Goal: Find contact information: Find contact information

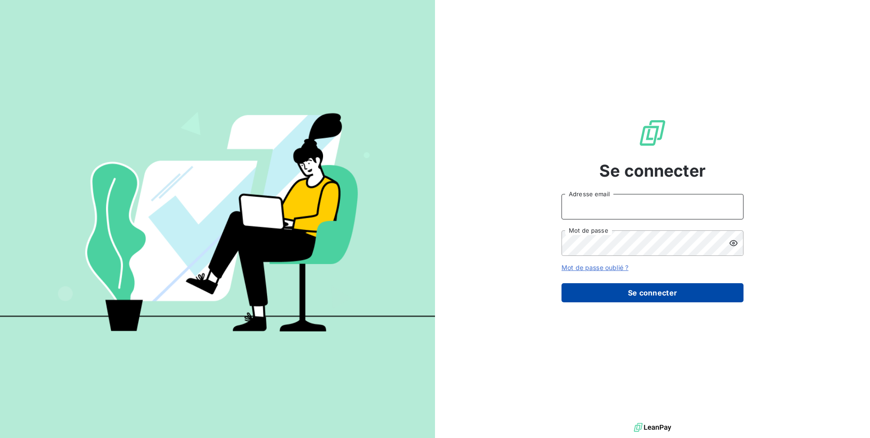
type input "[EMAIL_ADDRESS][DOMAIN_NAME]"
click at [584, 297] on button "Se connecter" at bounding box center [653, 292] width 182 height 19
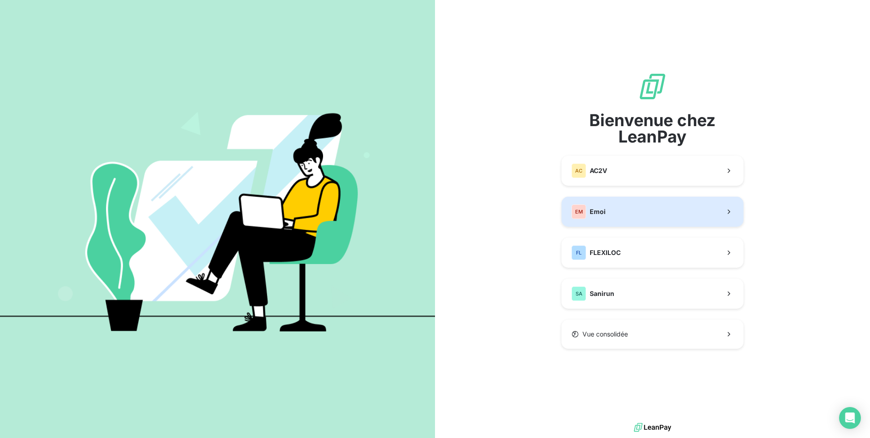
click at [617, 216] on button "EM Emoi" at bounding box center [653, 212] width 182 height 30
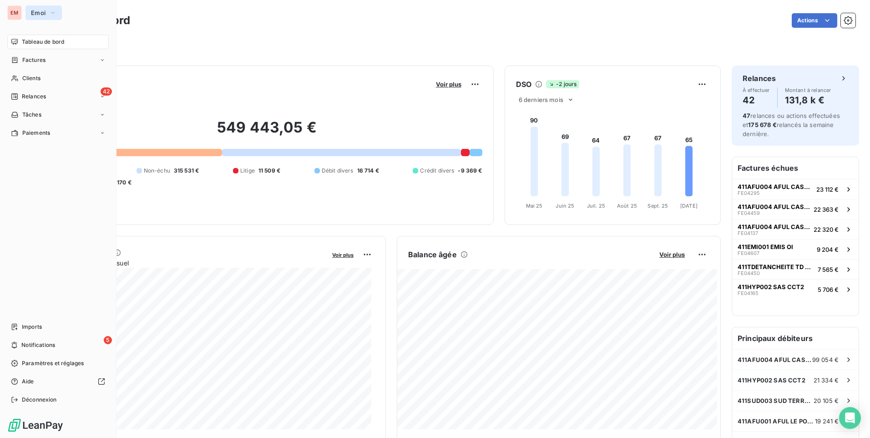
click at [47, 15] on button "Emoi" at bounding box center [43, 12] width 36 height 15
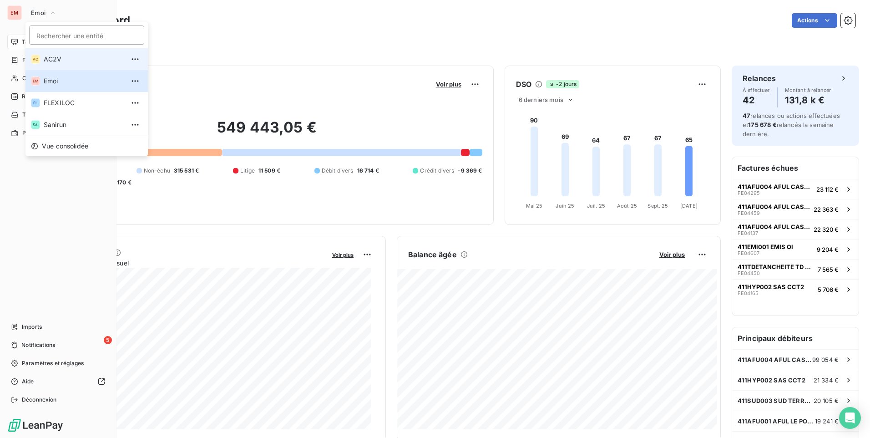
click at [55, 61] on span "AC2V" at bounding box center [84, 59] width 81 height 9
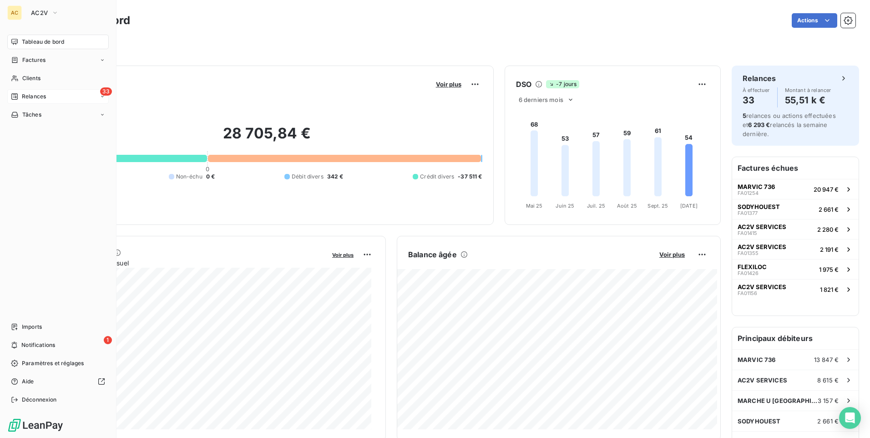
click at [46, 95] on div "33 Relances" at bounding box center [58, 96] width 102 height 15
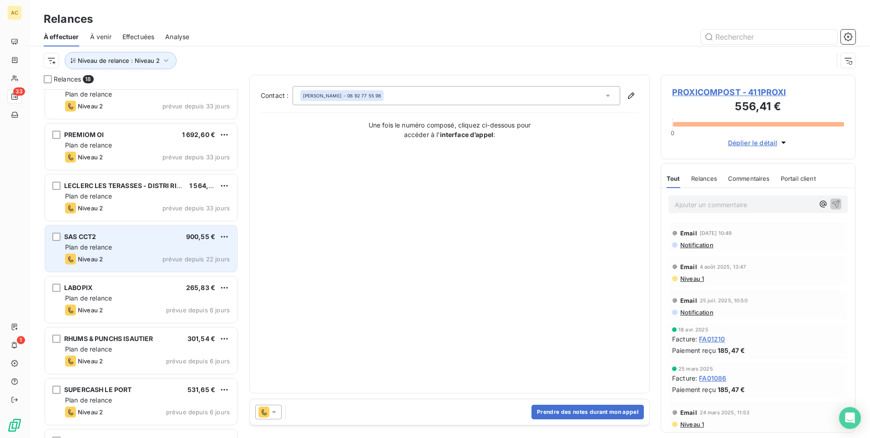
scroll to position [228, 0]
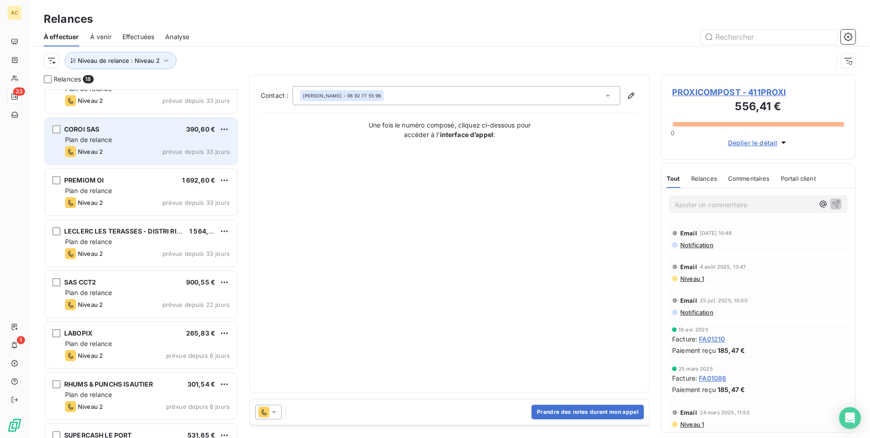
click at [124, 147] on div "Niveau 2 prévue depuis 33 jours" at bounding box center [147, 151] width 165 height 11
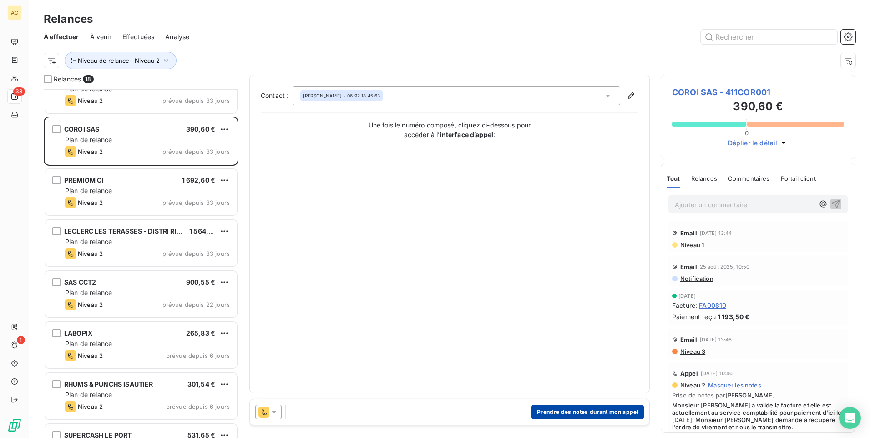
click at [547, 413] on button "Prendre des notes durant mon appel" at bounding box center [588, 412] width 112 height 15
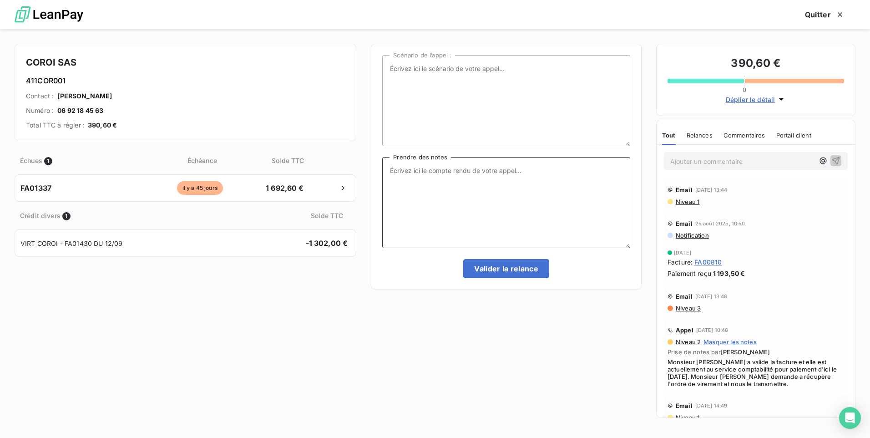
click at [425, 190] on textarea "Prendre des notes" at bounding box center [506, 202] width 248 height 91
type textarea "P"
type textarea "Mariève: pas d'appel à faire - la facture de 07 est régularisée avec l'avoir de…"
click at [513, 267] on button "Valider la relance" at bounding box center [506, 268] width 86 height 19
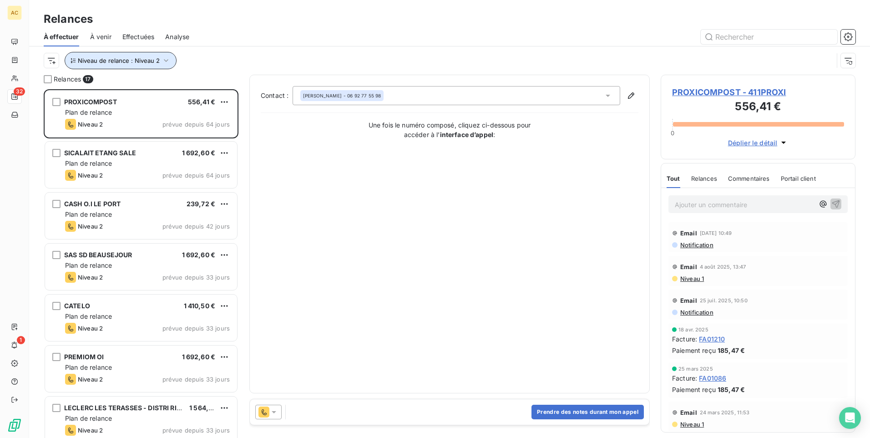
click at [127, 64] on button "Niveau de relance : Niveau 2" at bounding box center [121, 60] width 112 height 17
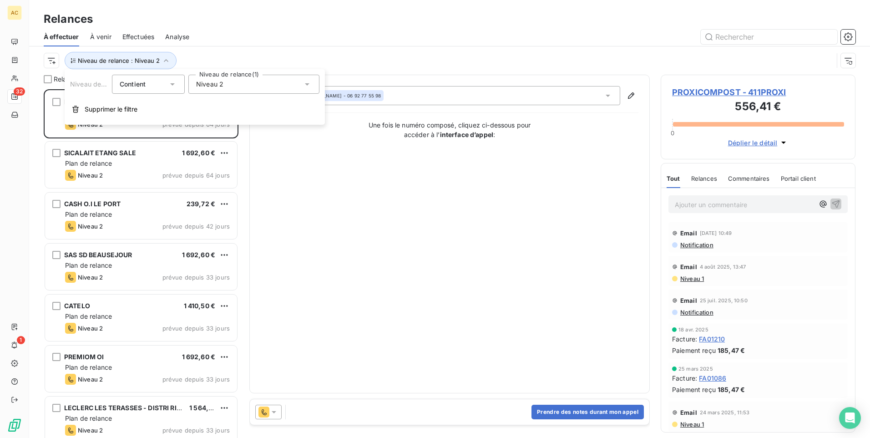
click at [109, 10] on div "Relances À effectuer À venir Effectuées Analyse Niveau de relance : Niveau 2" at bounding box center [449, 37] width 841 height 75
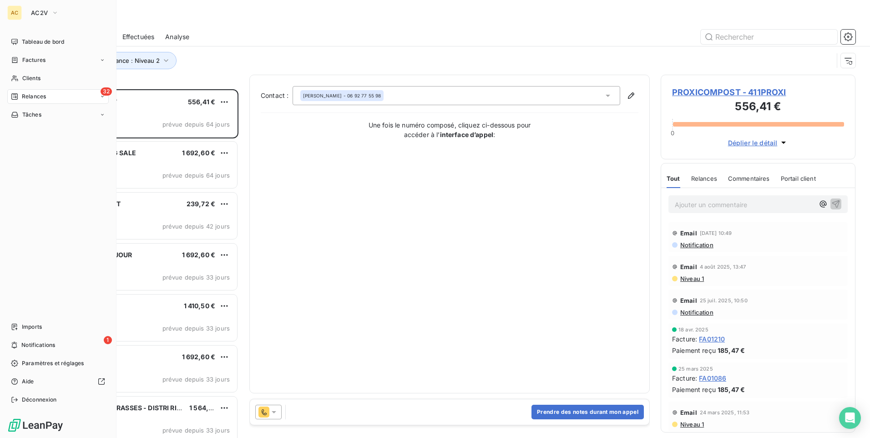
click at [16, 12] on div "AC" at bounding box center [14, 12] width 15 height 15
drag, startPoint x: 33, startPoint y: 13, endPoint x: 37, endPoint y: 14, distance: 4.6
click at [36, 14] on span "AC2V" at bounding box center [39, 12] width 17 height 7
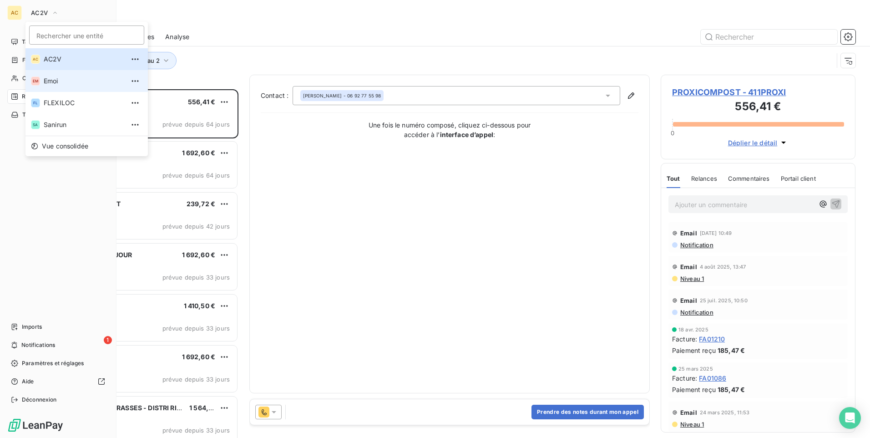
click at [50, 83] on span "Emoi" at bounding box center [84, 80] width 81 height 9
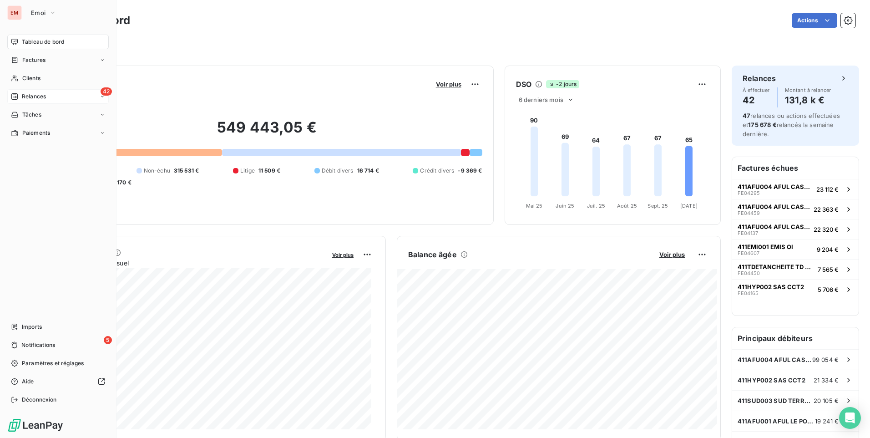
click at [26, 93] on span "Relances" at bounding box center [34, 96] width 24 height 8
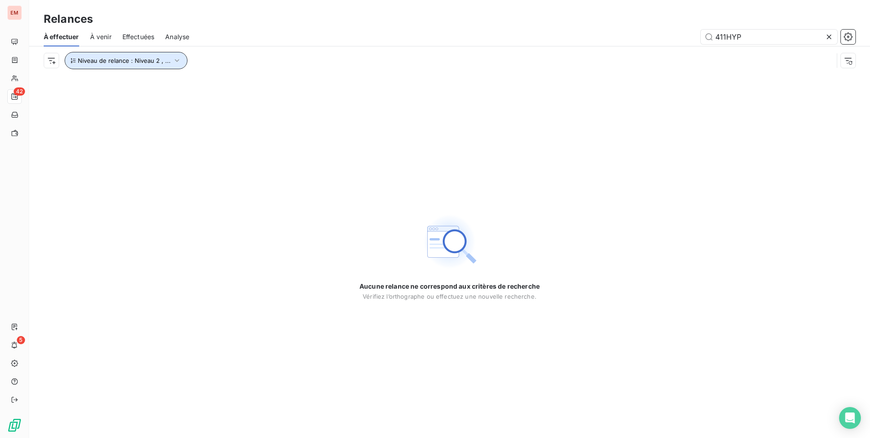
click at [158, 62] on span "Niveau de relance : Niveau 2 , ..." at bounding box center [124, 60] width 93 height 7
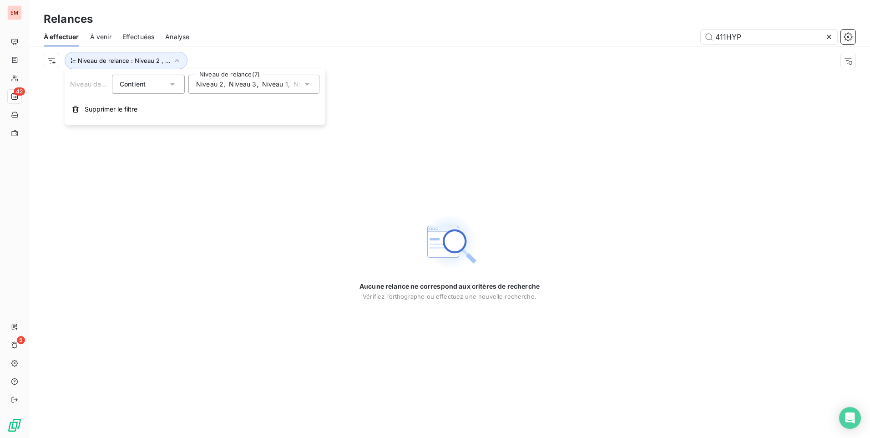
click at [295, 86] on span "Notification" at bounding box center [311, 84] width 35 height 9
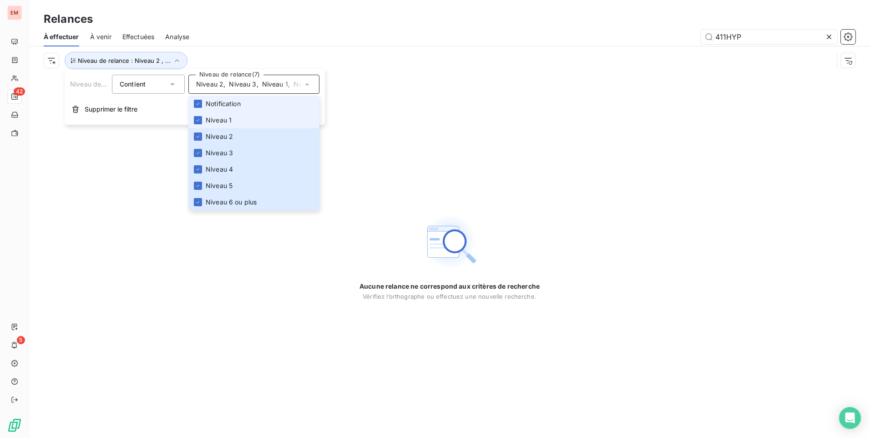
drag, startPoint x: 199, startPoint y: 104, endPoint x: 200, endPoint y: 113, distance: 9.1
click at [200, 105] on icon at bounding box center [197, 103] width 5 height 5
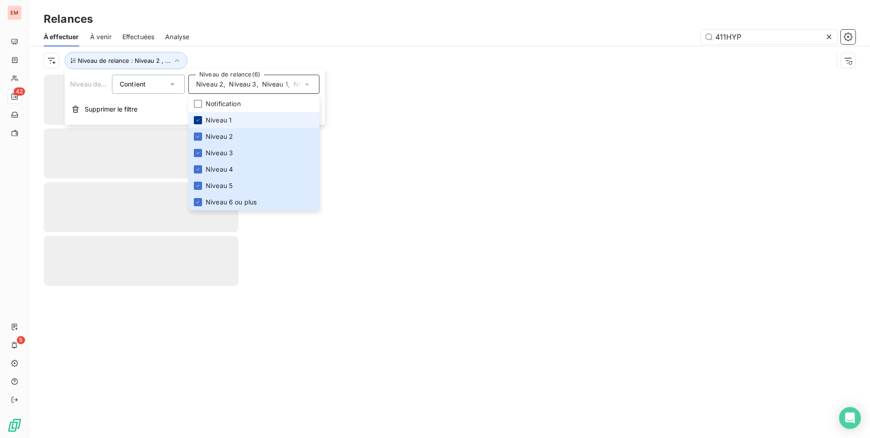
click at [197, 122] on icon at bounding box center [197, 119] width 5 height 5
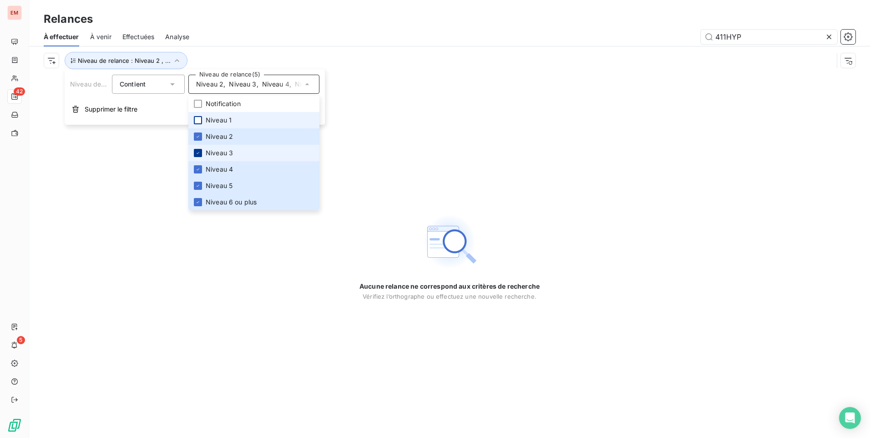
click at [197, 151] on icon at bounding box center [197, 152] width 5 height 5
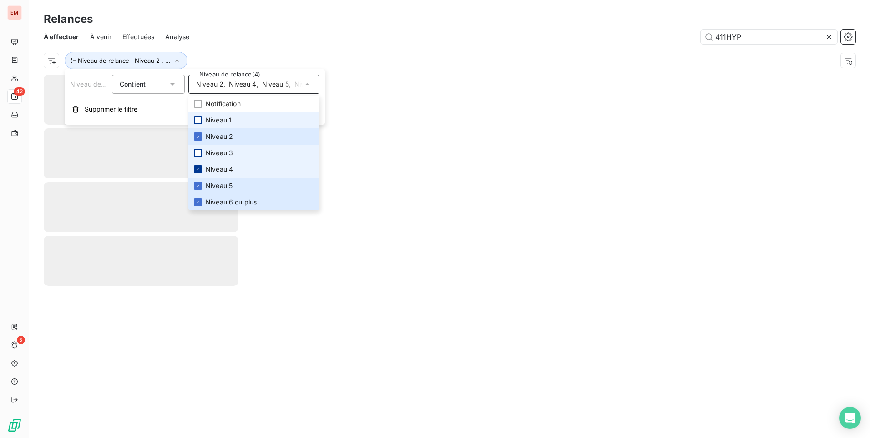
click at [199, 168] on icon at bounding box center [197, 169] width 5 height 5
drag, startPoint x: 197, startPoint y: 181, endPoint x: 198, endPoint y: 188, distance: 6.8
click at [197, 181] on li "Niveau 5" at bounding box center [253, 186] width 131 height 16
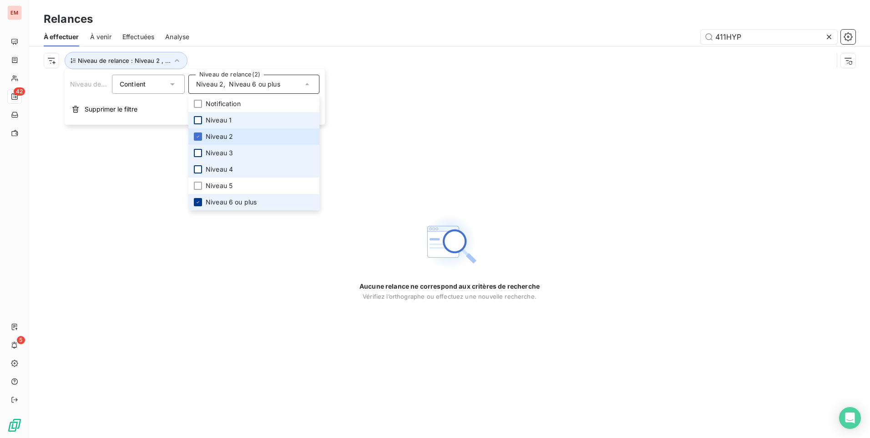
click at [194, 200] on div at bounding box center [198, 202] width 8 height 8
drag, startPoint x: 426, startPoint y: 159, endPoint x: 425, endPoint y: 154, distance: 4.6
click at [426, 157] on div "Aucune relance ne correspond aux critères de recherche Vérifiez l’orthographe o…" at bounding box center [449, 256] width 841 height 363
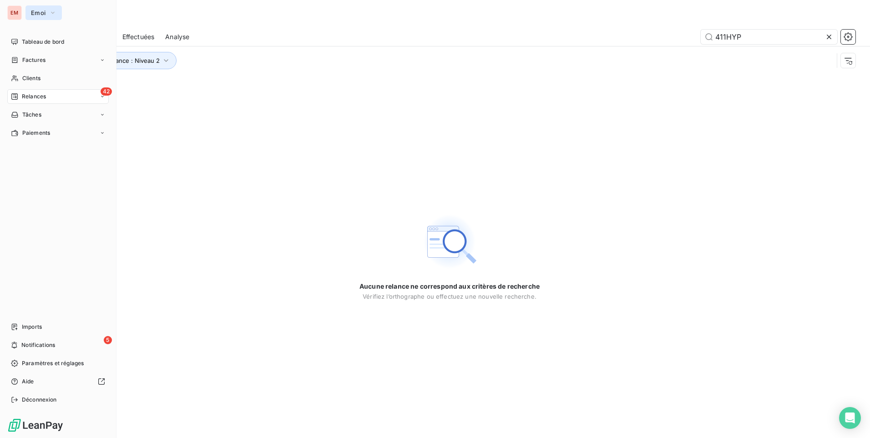
click at [29, 13] on button "Emoi" at bounding box center [43, 12] width 36 height 15
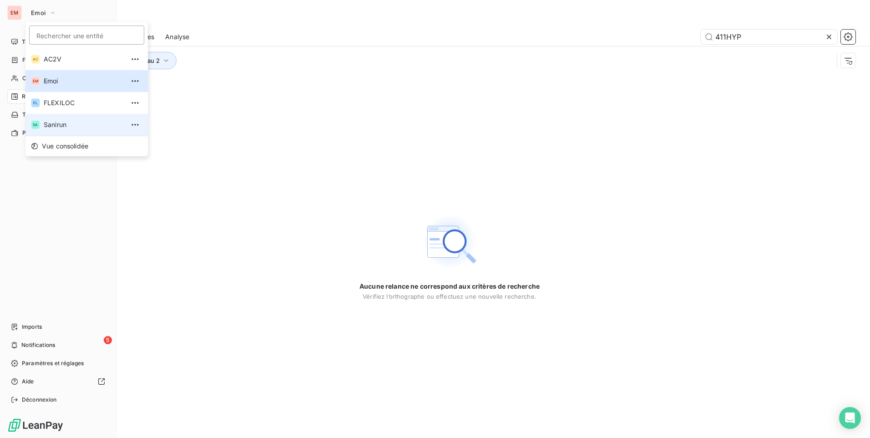
click at [55, 119] on li "SA Sanirun" at bounding box center [86, 125] width 122 height 22
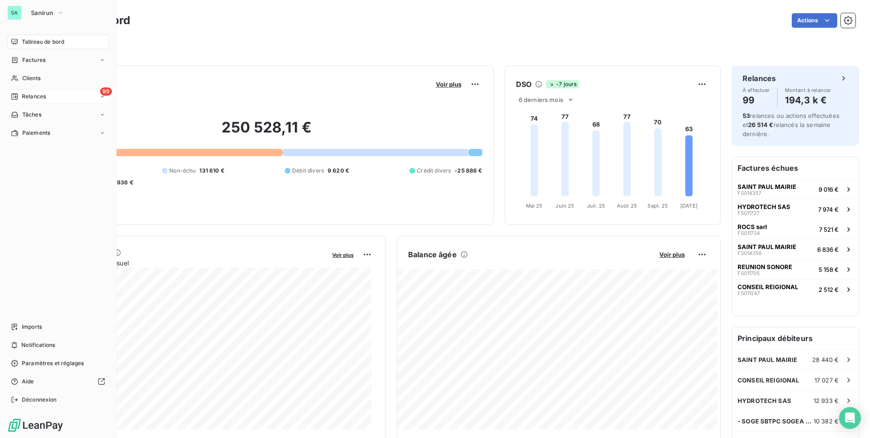
click at [55, 100] on div "99 Relances" at bounding box center [58, 96] width 102 height 15
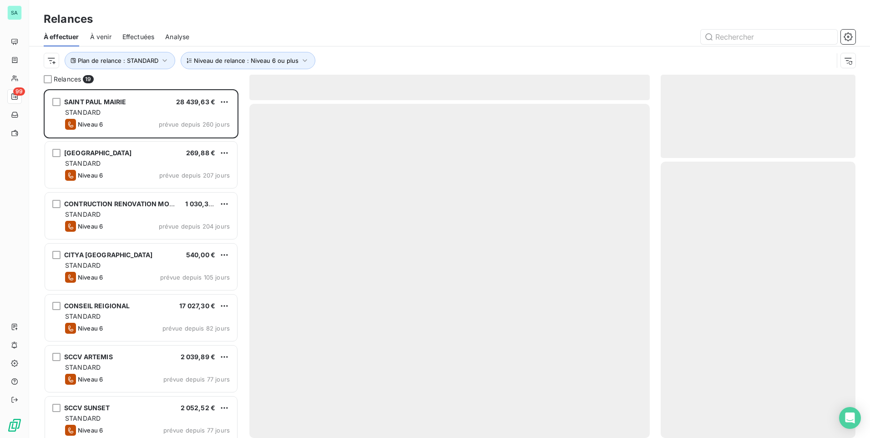
scroll to position [342, 188]
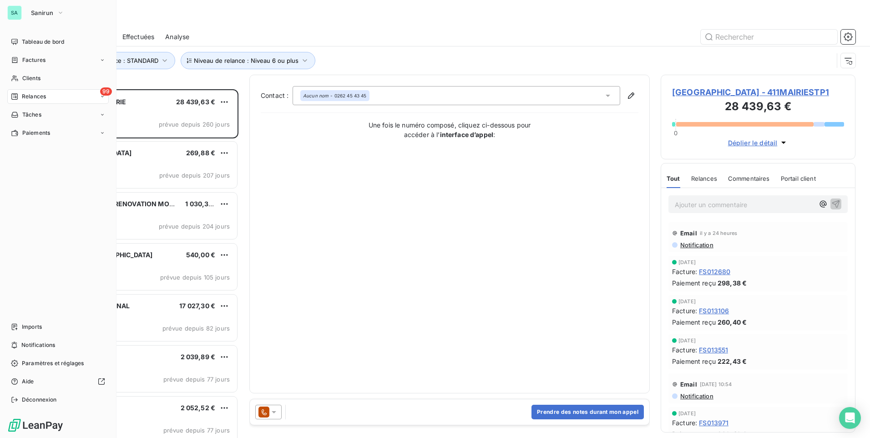
click at [78, 102] on div "99 Relances" at bounding box center [58, 96] width 102 height 15
drag, startPoint x: 81, startPoint y: 98, endPoint x: 86, endPoint y: 96, distance: 6.3
click at [81, 97] on div "99 Relances" at bounding box center [58, 96] width 102 height 15
click at [96, 97] on div "99 Relances" at bounding box center [58, 96] width 102 height 15
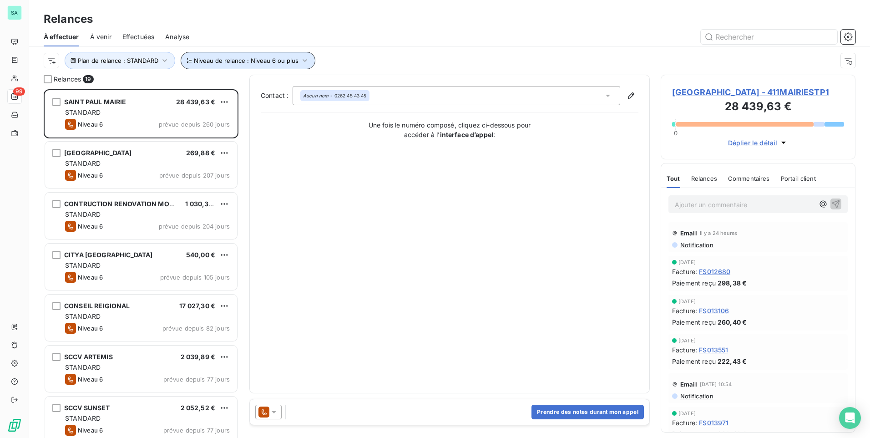
click at [244, 62] on span "Niveau de relance : Niveau 6 ou plus" at bounding box center [246, 60] width 105 height 7
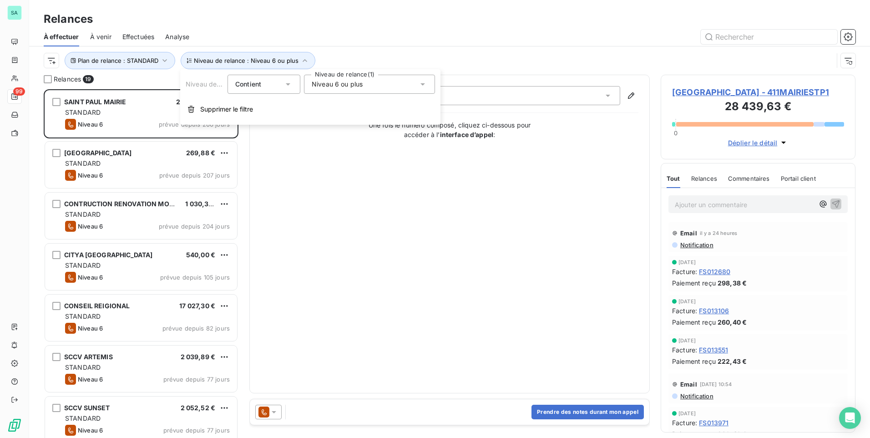
click at [342, 84] on span "Niveau 6 ou plus" at bounding box center [337, 84] width 51 height 9
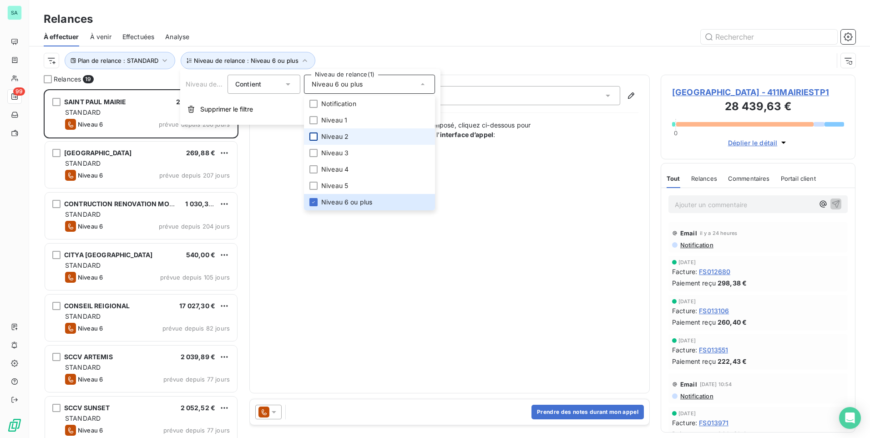
click at [311, 134] on div at bounding box center [314, 136] width 8 height 8
click at [314, 203] on icon at bounding box center [313, 202] width 3 height 2
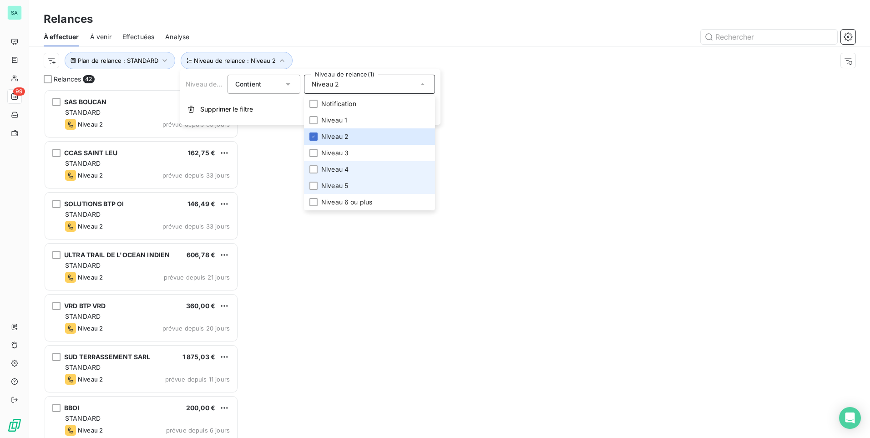
scroll to position [342, 188]
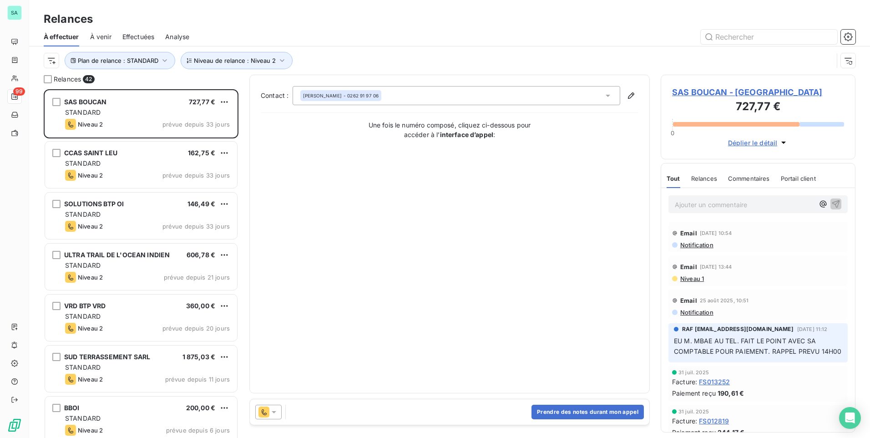
click at [371, 18] on div "Relances" at bounding box center [449, 19] width 841 height 16
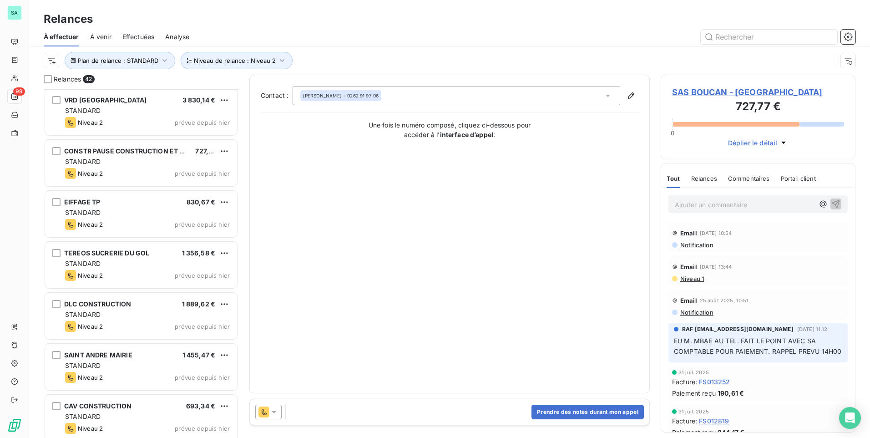
scroll to position [1793, 0]
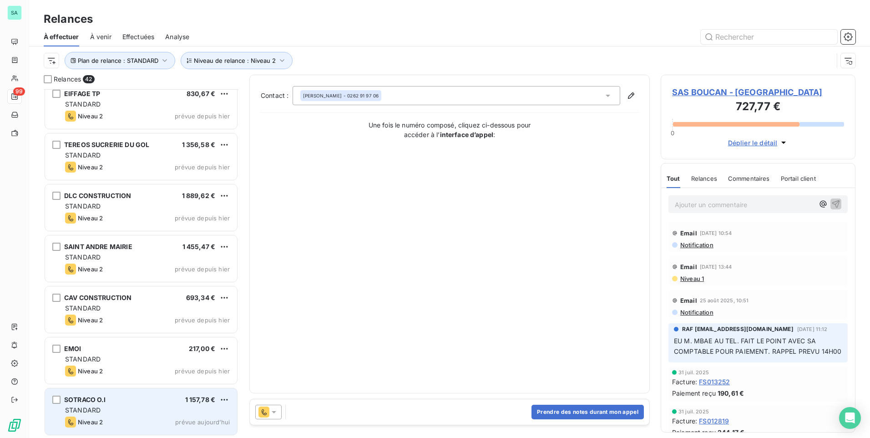
click at [109, 405] on div "SOTRACO O.I 1 157,78 € STANDARD Niveau 2 prévue aujourd’hui" at bounding box center [141, 411] width 192 height 46
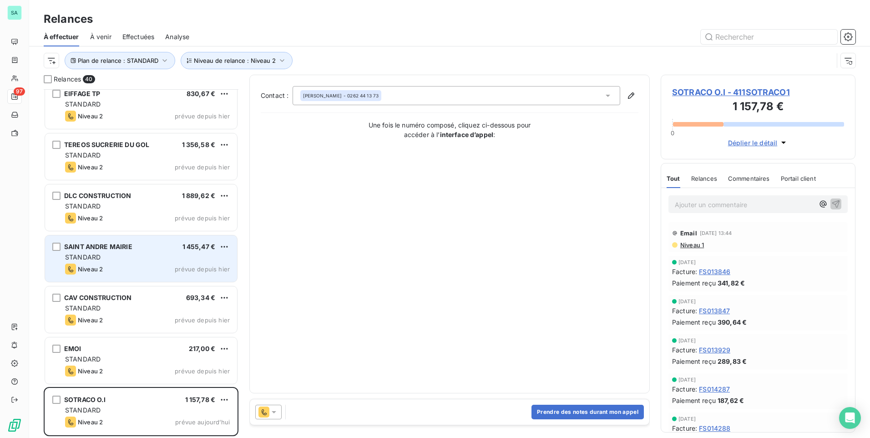
scroll to position [1691, 0]
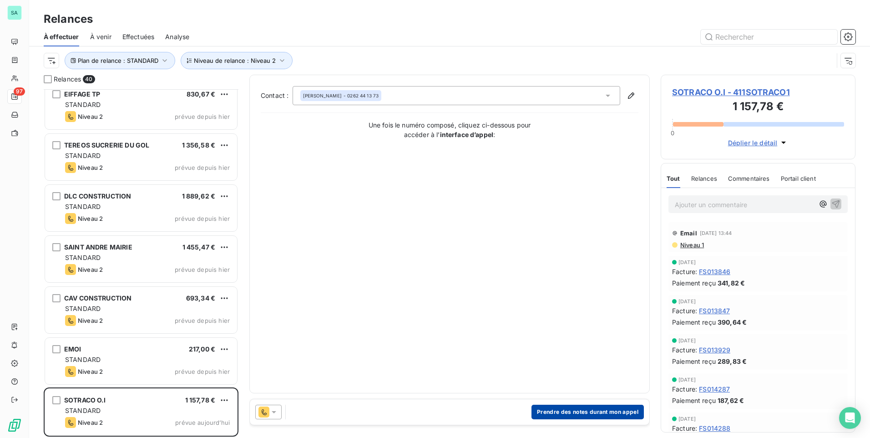
click at [559, 409] on button "Prendre des notes durant mon appel" at bounding box center [588, 412] width 112 height 15
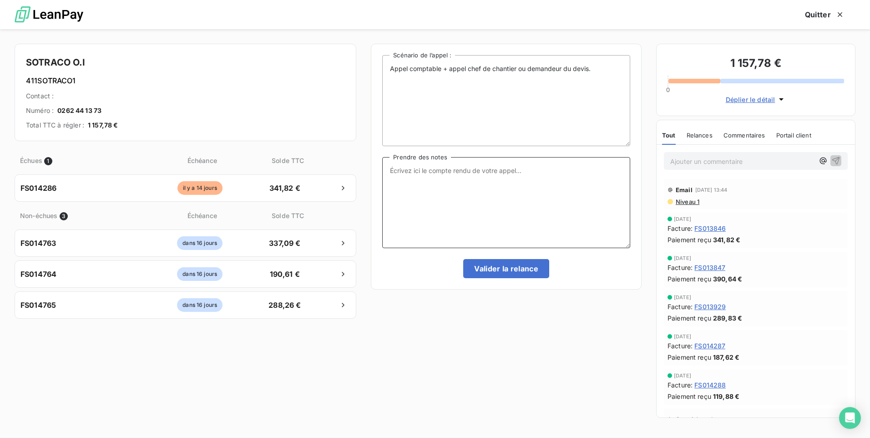
click at [416, 172] on textarea "Prendre des notes" at bounding box center [506, 202] width 248 height 91
type textarea "Mariève: tel>pas de réponse - envoyé GL + FS014286 par mail"
click at [504, 264] on button "Valider la relance" at bounding box center [506, 268] width 86 height 19
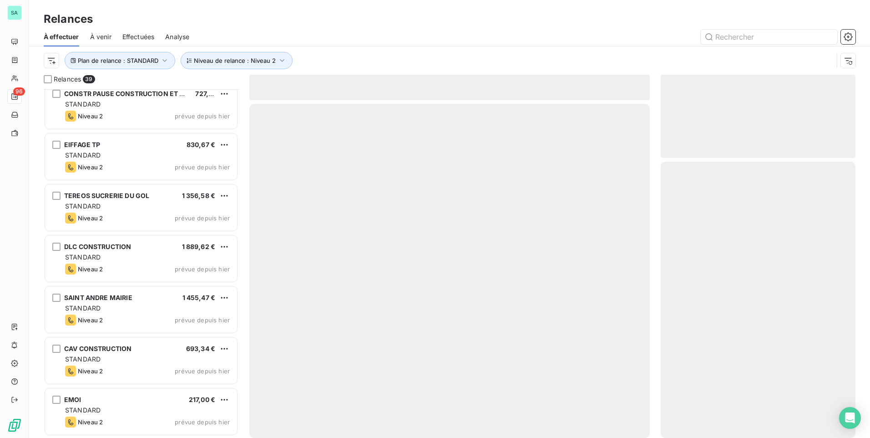
scroll to position [1640, 0]
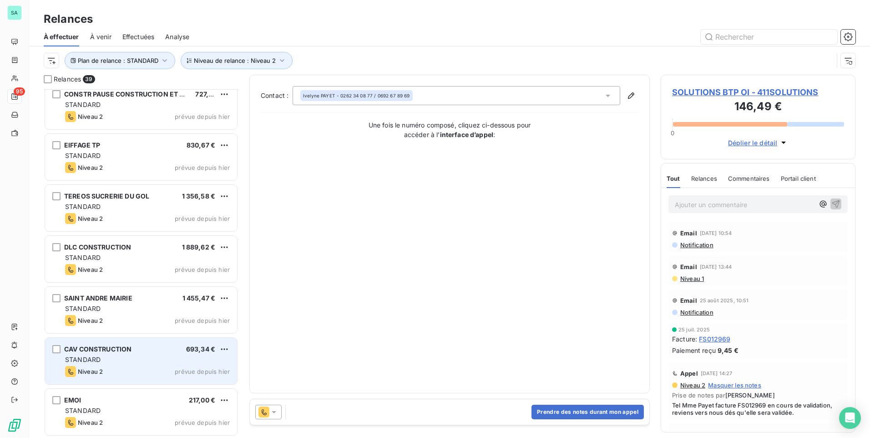
scroll to position [1640, 0]
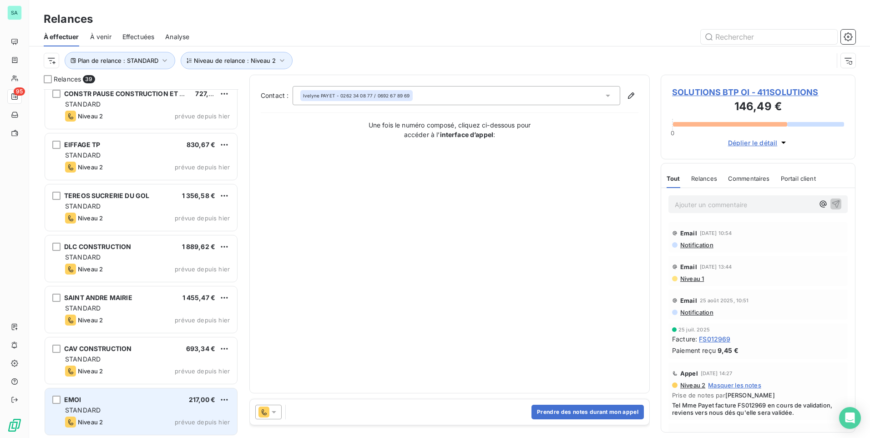
click at [117, 403] on div "EMOI 217,00 €" at bounding box center [147, 400] width 165 height 8
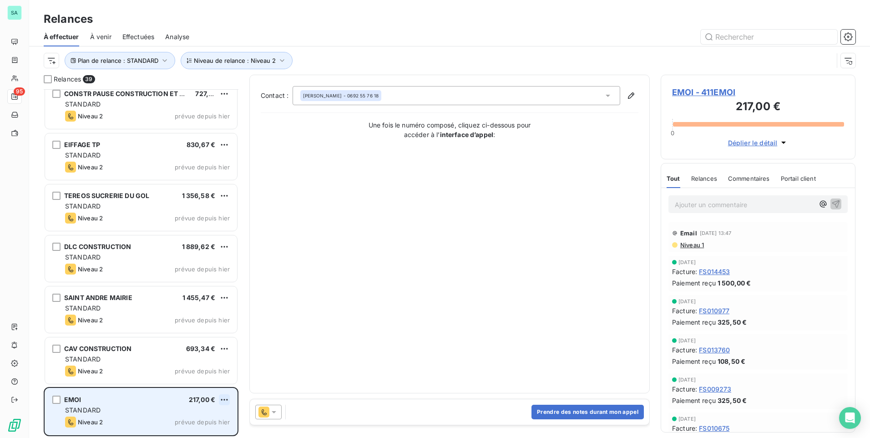
click at [223, 398] on html "SA 95 Relances À effectuer À venir Effectuées Analyse Plan de relance : STANDAR…" at bounding box center [435, 219] width 870 height 438
click at [179, 383] on div "Passer cette action" at bounding box center [184, 381] width 81 height 15
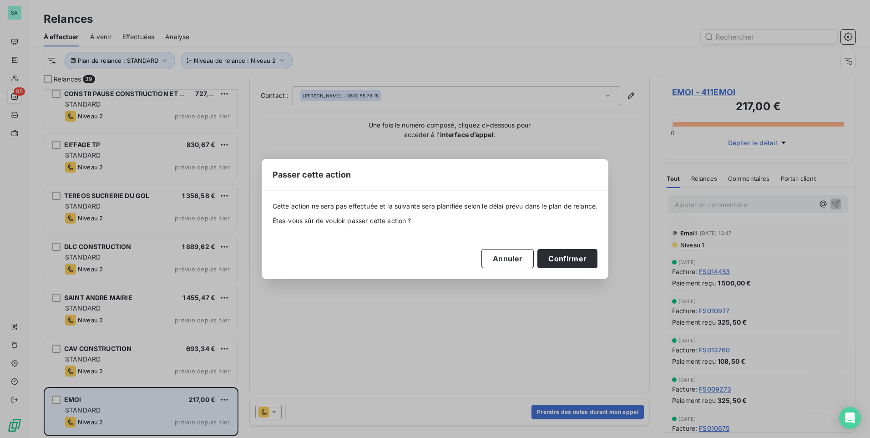
drag, startPoint x: 568, startPoint y: 259, endPoint x: 402, endPoint y: 317, distance: 175.6
click at [564, 260] on button "Confirmer" at bounding box center [568, 258] width 60 height 19
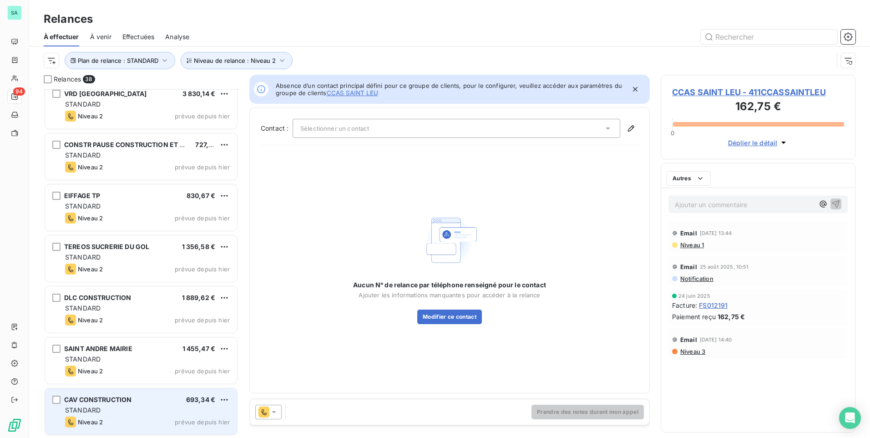
scroll to position [1589, 0]
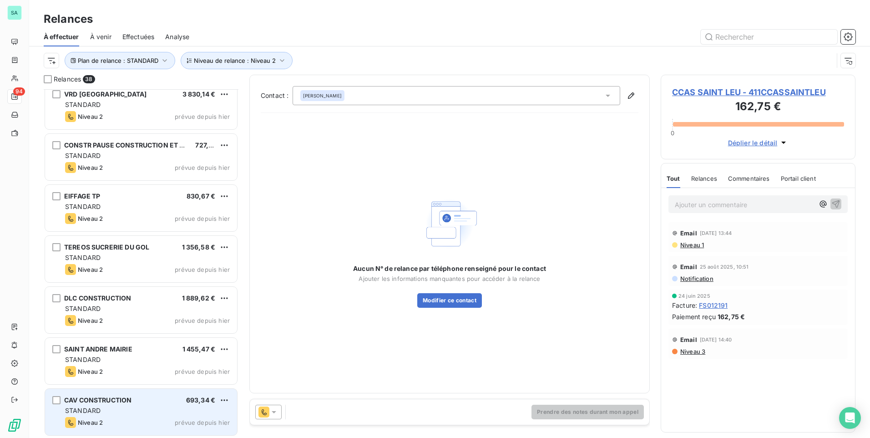
click at [120, 412] on div "STANDARD" at bounding box center [147, 410] width 165 height 9
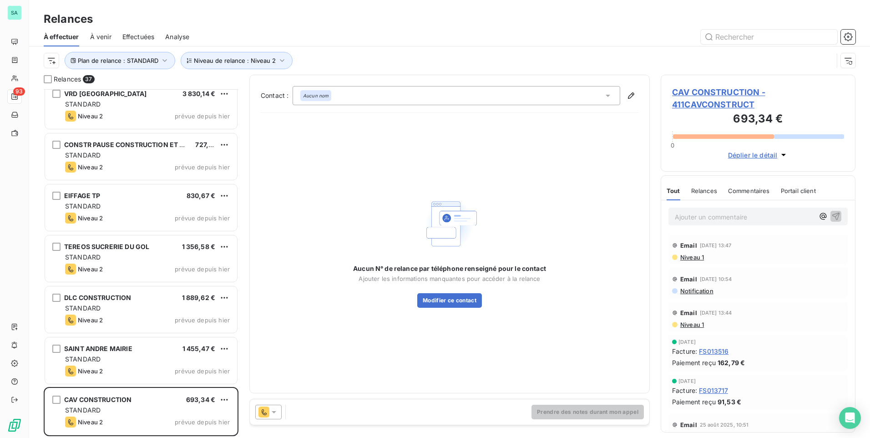
scroll to position [1538, 0]
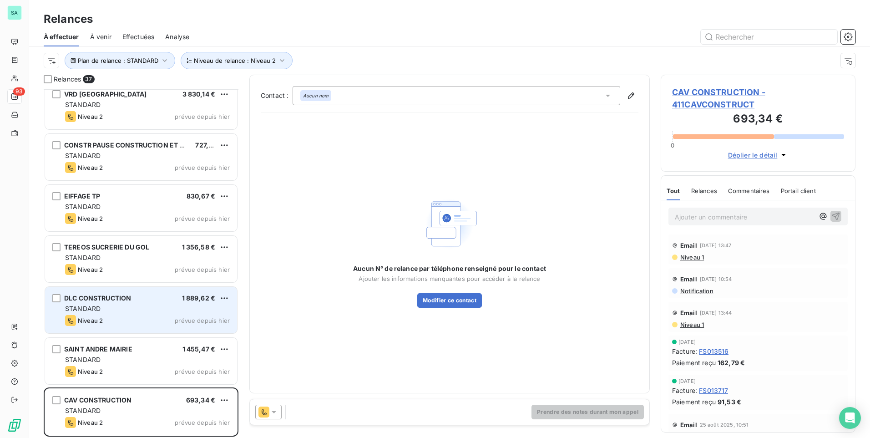
click at [112, 308] on div "STANDARD" at bounding box center [147, 308] width 165 height 9
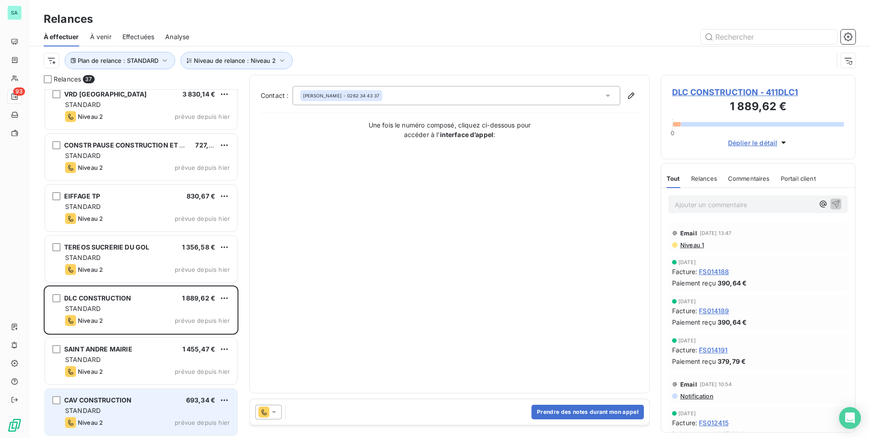
drag, startPoint x: 119, startPoint y: 417, endPoint x: 129, endPoint y: 412, distance: 10.8
click at [119, 417] on div "Niveau 2 prévue depuis hier" at bounding box center [147, 422] width 165 height 11
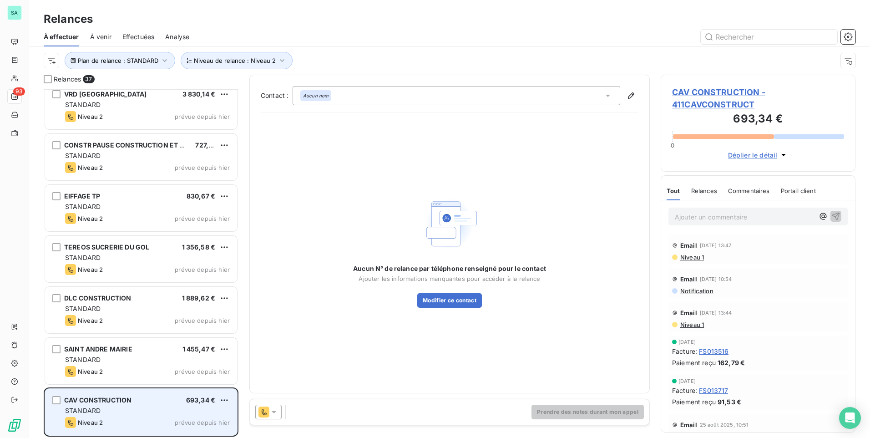
scroll to position [1538, 0]
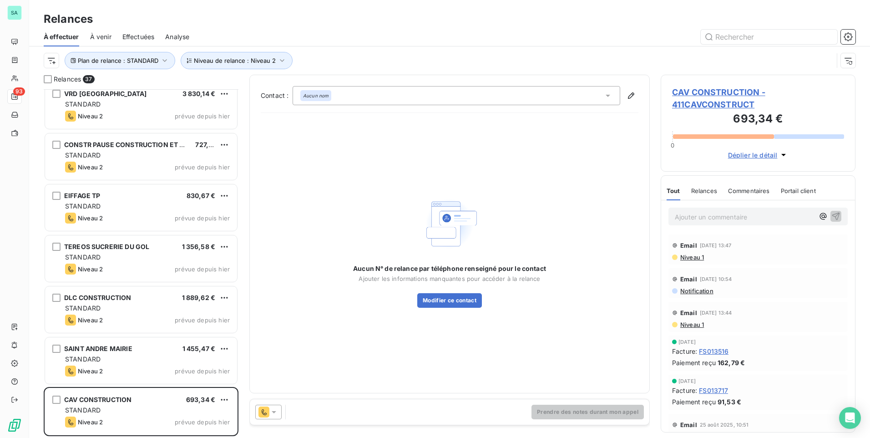
click at [607, 92] on icon at bounding box center [608, 95] width 9 height 9
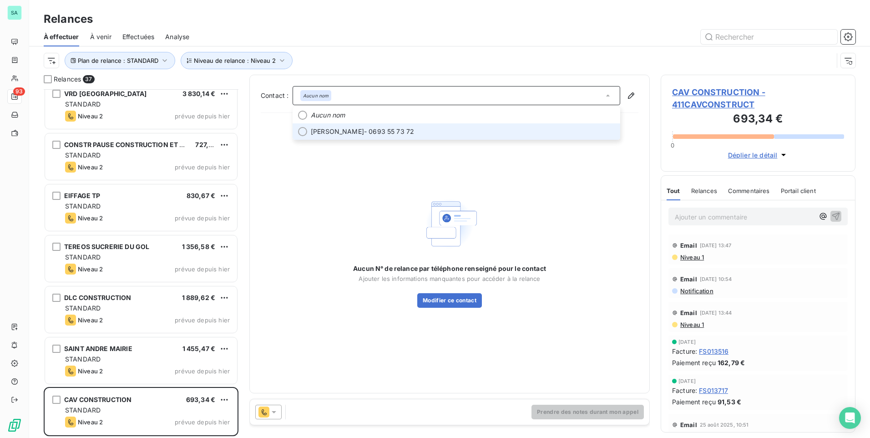
click at [360, 131] on span "Fred Ichouza - 0693 55 73 72" at bounding box center [463, 131] width 304 height 9
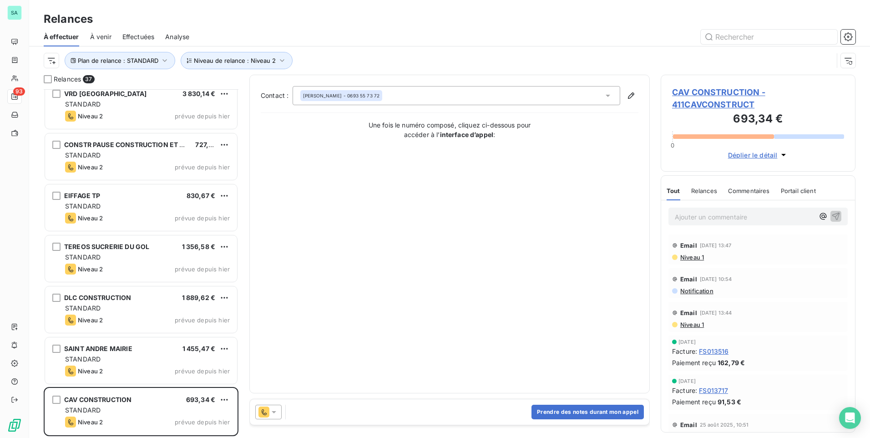
drag, startPoint x: 315, startPoint y: 412, endPoint x: 348, endPoint y: 412, distance: 32.8
click at [319, 412] on div "Prendre des notes durant mon appel" at bounding box center [450, 411] width 400 height 25
click at [550, 407] on button "Prendre des notes durant mon appel" at bounding box center [588, 412] width 112 height 15
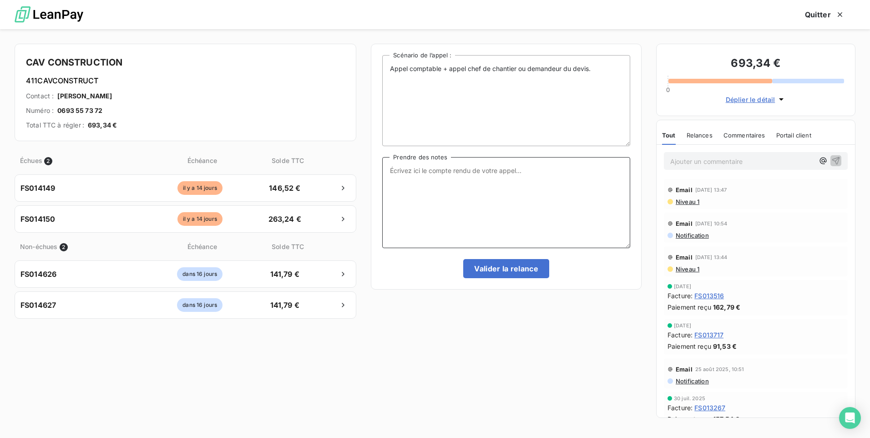
click at [450, 195] on textarea "Prendre des notes" at bounding box center [506, 202] width 248 height 91
type textarea "t"
click at [500, 177] on textarea "Mariève: Tel ce jour pour les factures d'aout: si tout ce passe bien avec son c…" at bounding box center [506, 202] width 248 height 91
type textarea "Mariève: Tel ce jour pour les factures d'aout: si tout ce passe bien avec son c…"
click at [489, 266] on button "Valider la relance" at bounding box center [506, 268] width 86 height 19
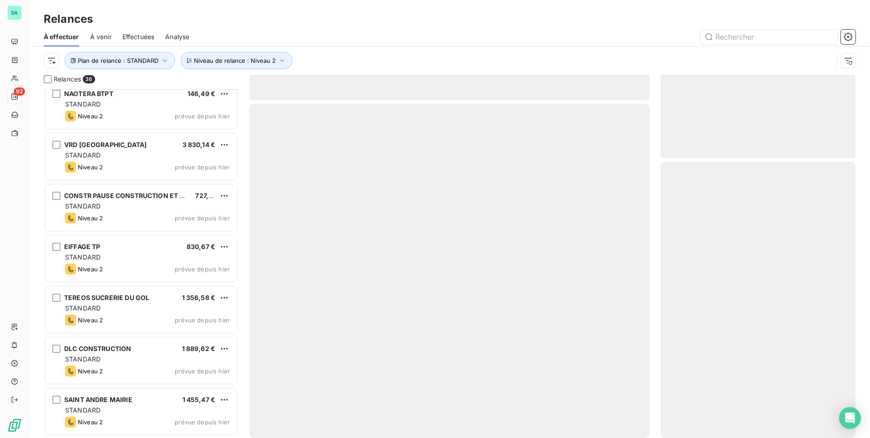
scroll to position [1487, 0]
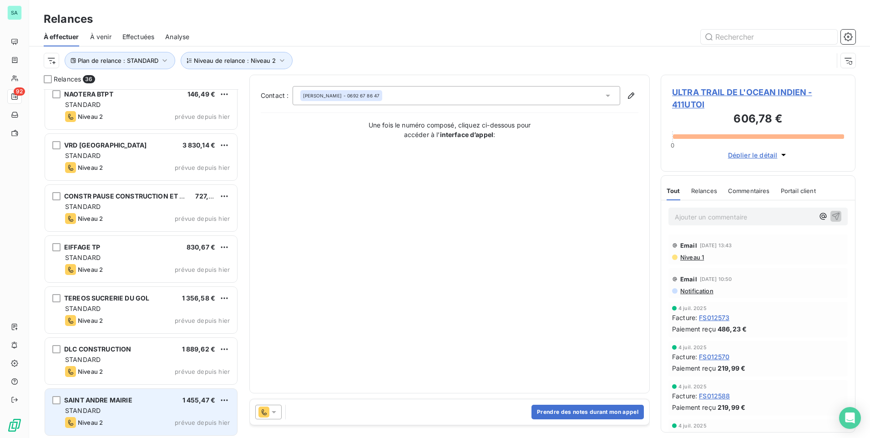
click at [108, 407] on div "STANDARD" at bounding box center [147, 410] width 165 height 9
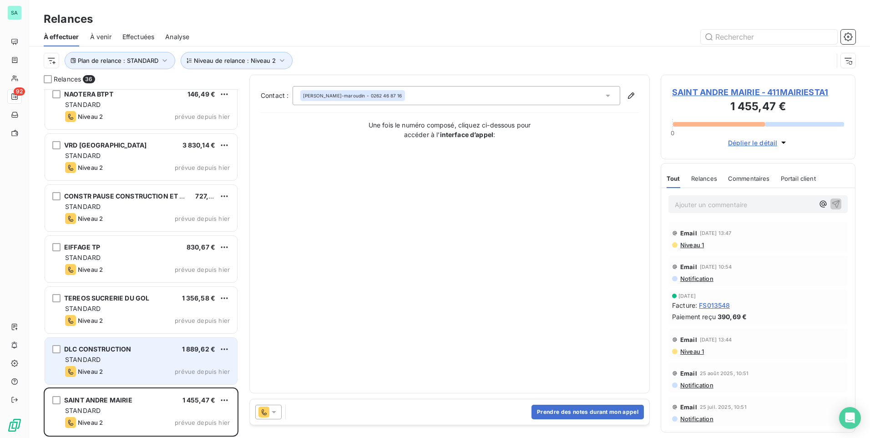
click at [98, 360] on span "STANDARD" at bounding box center [83, 360] width 36 height 8
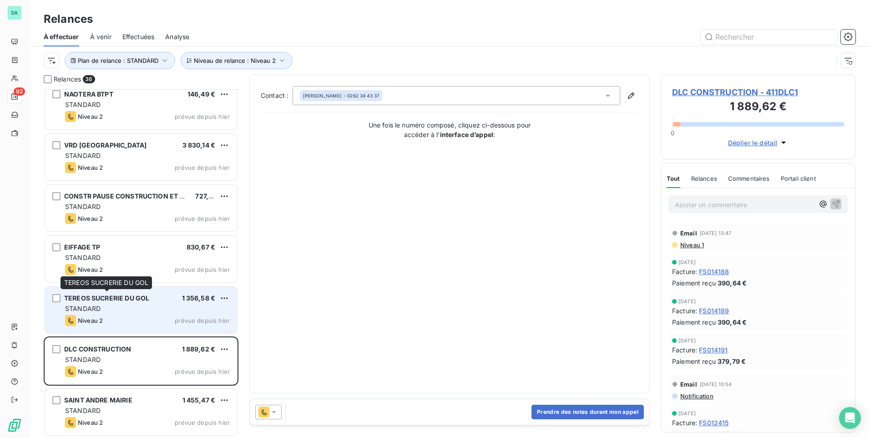
click at [96, 303] on div "TEREOS SUCRERIE DU GOL 1 356,58 € STANDARD Niveau 2 prévue depuis hier" at bounding box center [141, 310] width 192 height 46
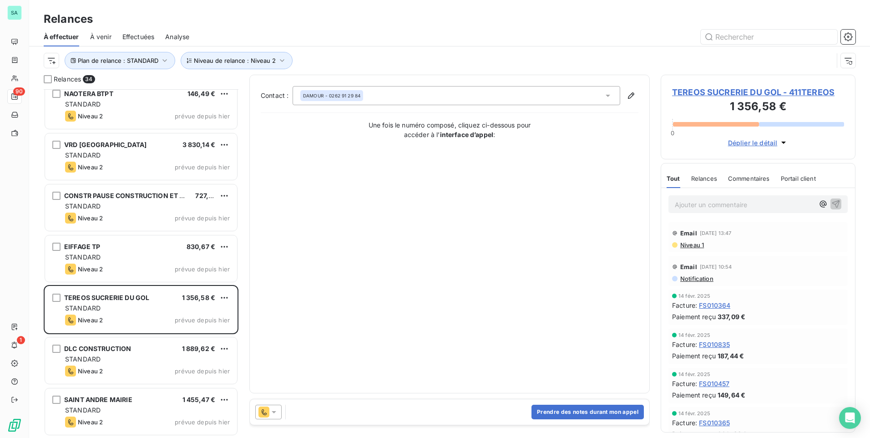
scroll to position [1385, 0]
drag, startPoint x: 545, startPoint y: 415, endPoint x: 530, endPoint y: 416, distance: 14.6
click at [538, 415] on button "Prendre des notes durant mon appel" at bounding box center [588, 412] width 112 height 15
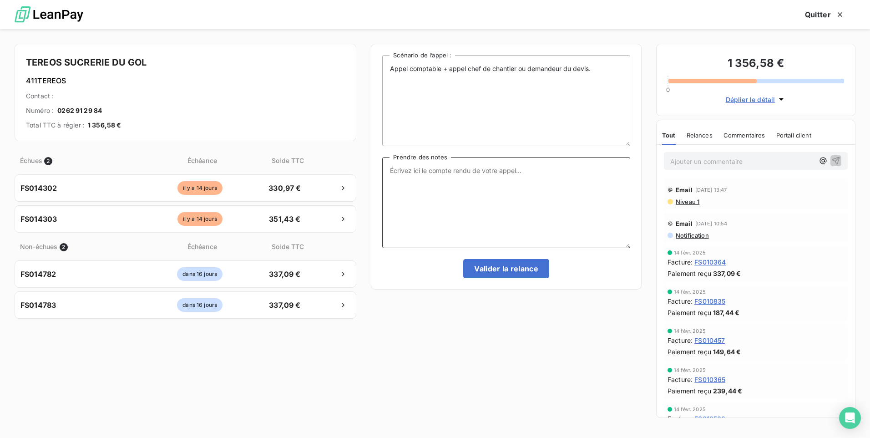
click at [406, 181] on textarea "Prendre des notes" at bounding box center [506, 202] width 248 height 91
type textarea "Mariève: tel ce jour>pas de réponse> envoyé GL par mail"
click at [488, 266] on button "Valider la relance" at bounding box center [506, 268] width 86 height 19
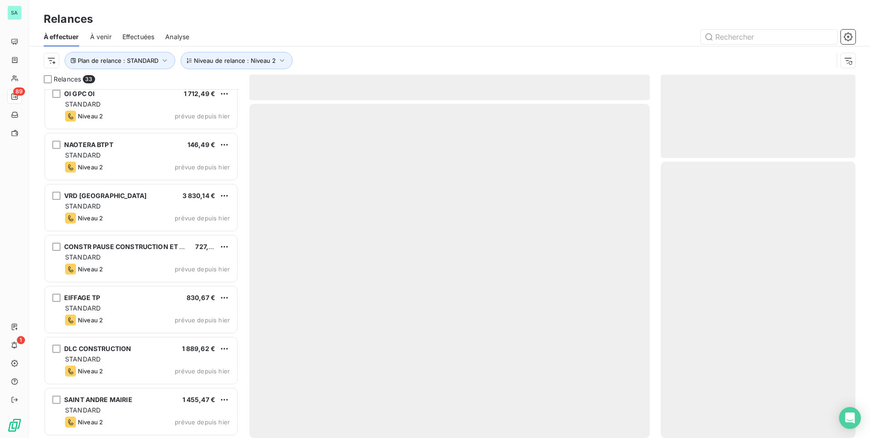
scroll to position [1334, 0]
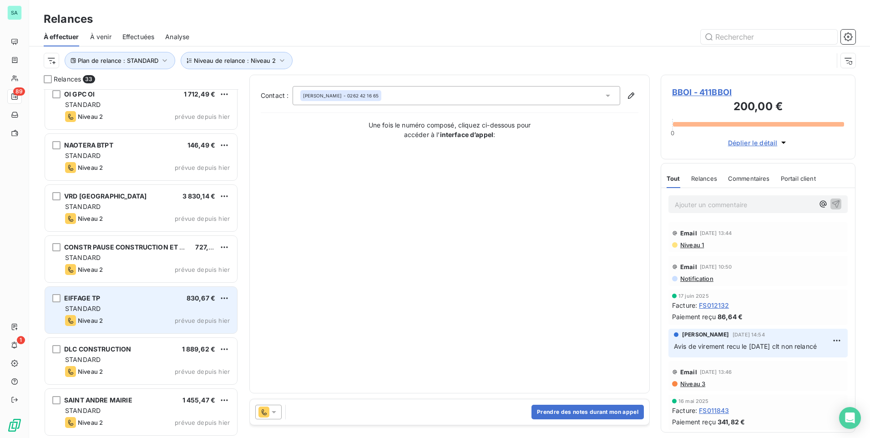
click at [110, 305] on div "STANDARD" at bounding box center [147, 308] width 165 height 9
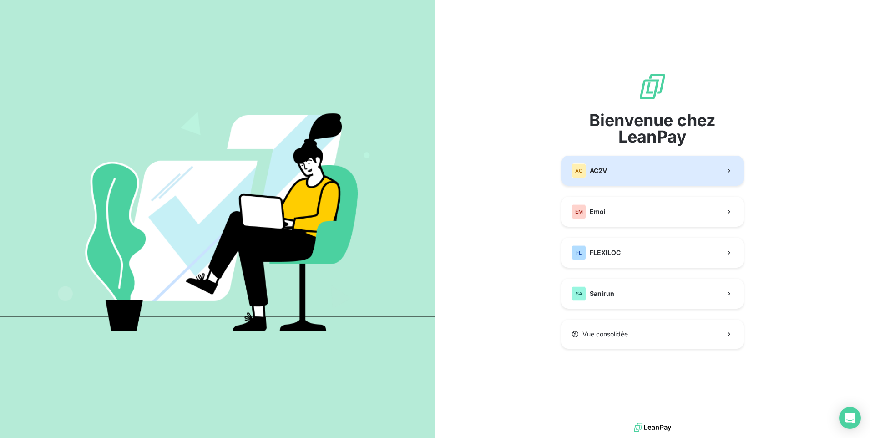
click at [592, 167] on span "AC2V" at bounding box center [598, 170] width 17 height 9
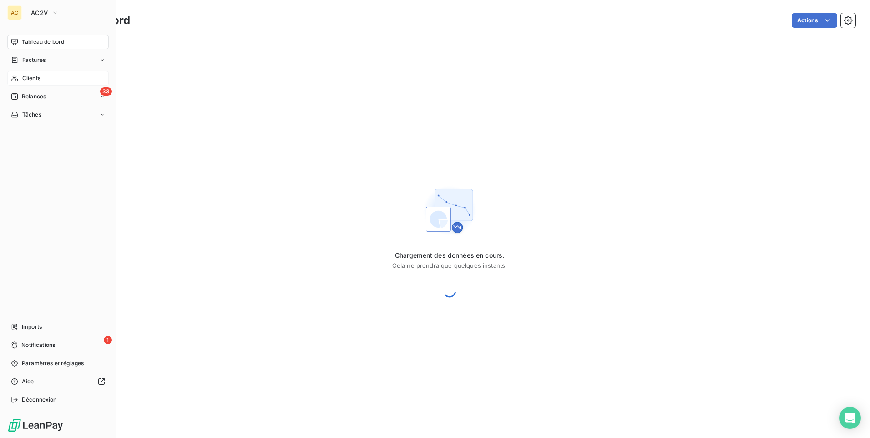
click at [37, 77] on span "Clients" at bounding box center [31, 78] width 18 height 8
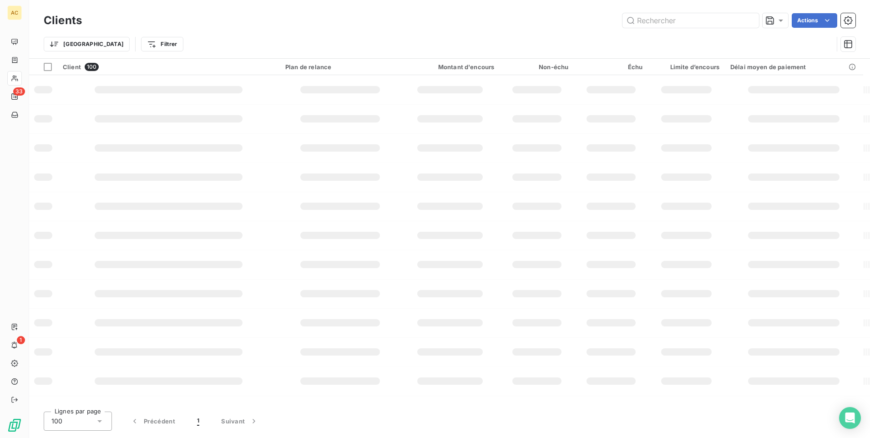
click at [685, 16] on input "text" at bounding box center [691, 20] width 137 height 15
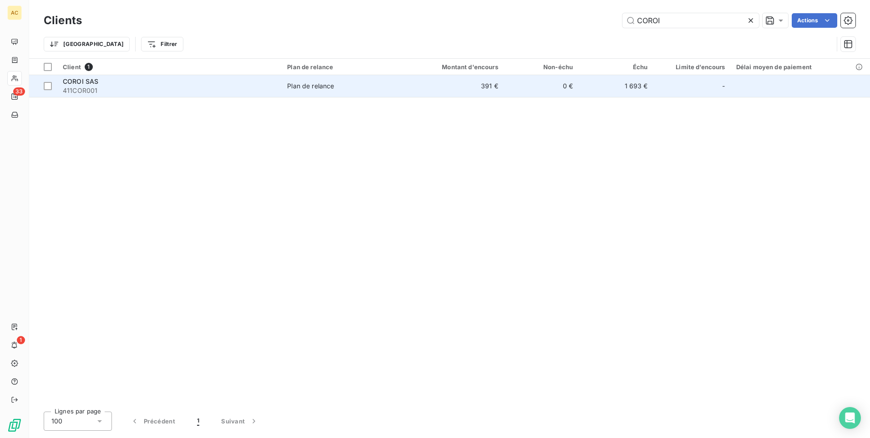
type input "COROI"
click at [81, 81] on span "COROI SAS" at bounding box center [81, 81] width 36 height 8
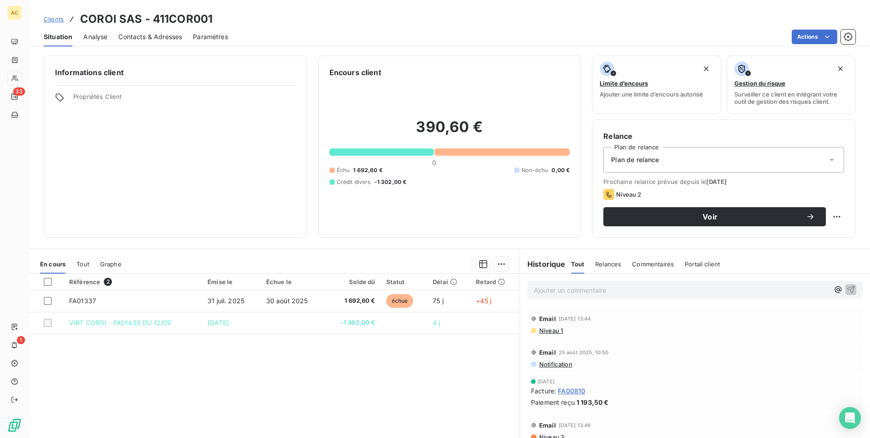
click at [151, 38] on span "Contacts & Adresses" at bounding box center [150, 36] width 64 height 9
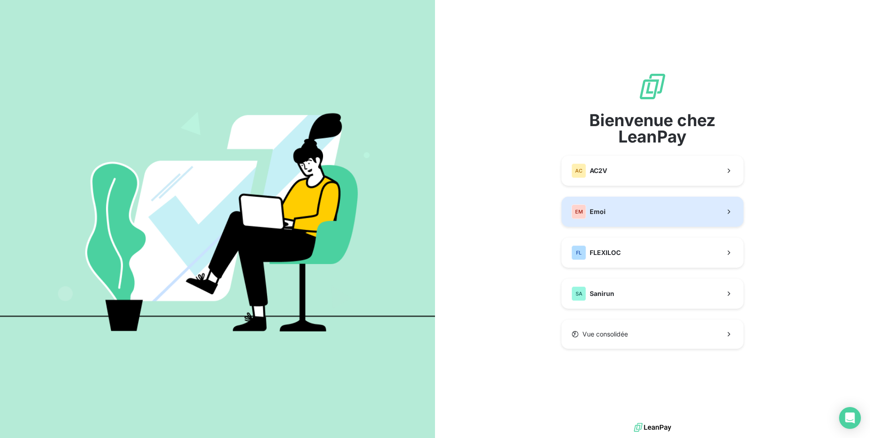
click at [650, 217] on button "EM Emoi" at bounding box center [653, 212] width 182 height 30
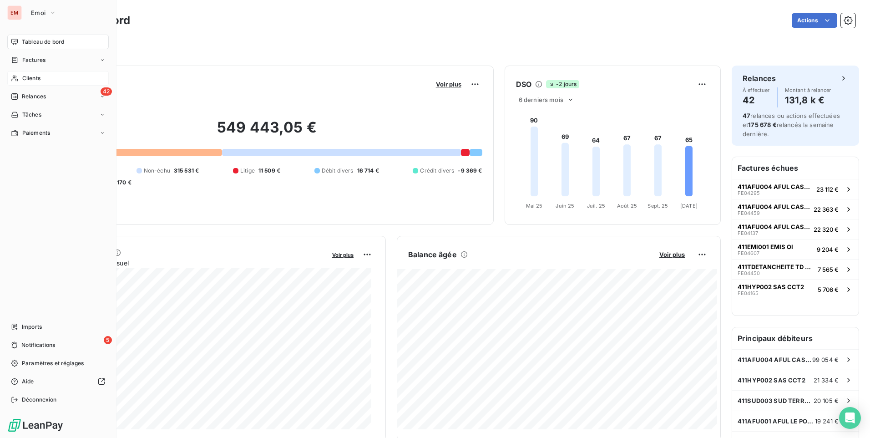
click at [44, 81] on div "Clients" at bounding box center [58, 78] width 102 height 15
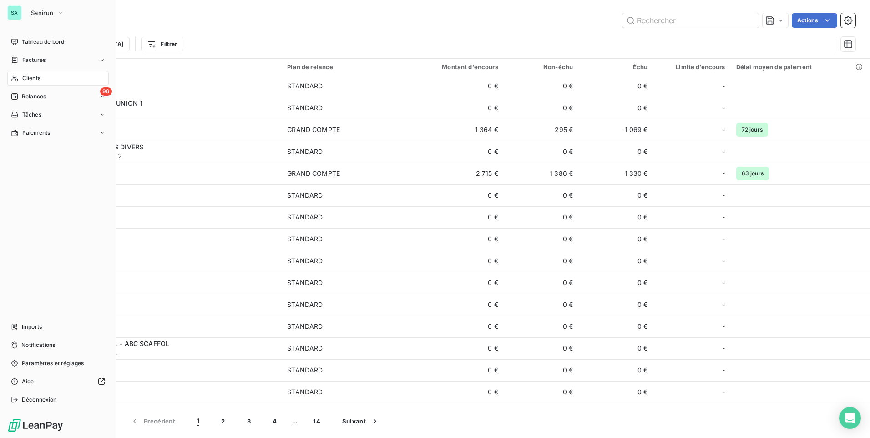
click at [38, 77] on span "Clients" at bounding box center [31, 78] width 18 height 8
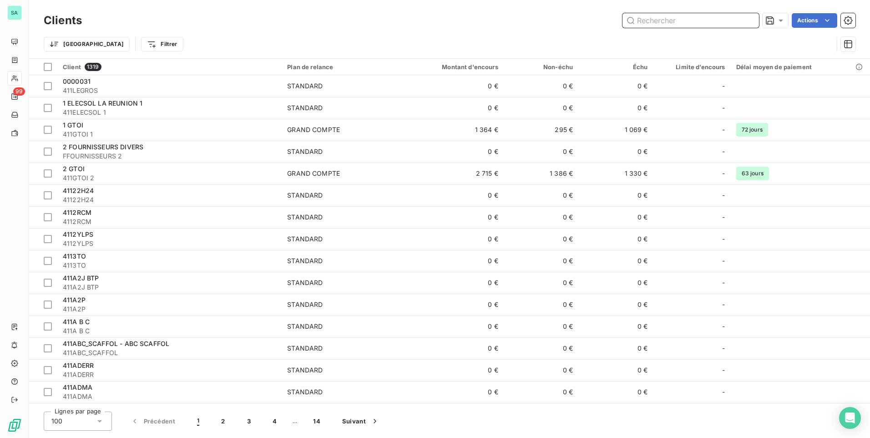
click at [654, 24] on input "text" at bounding box center [691, 20] width 137 height 15
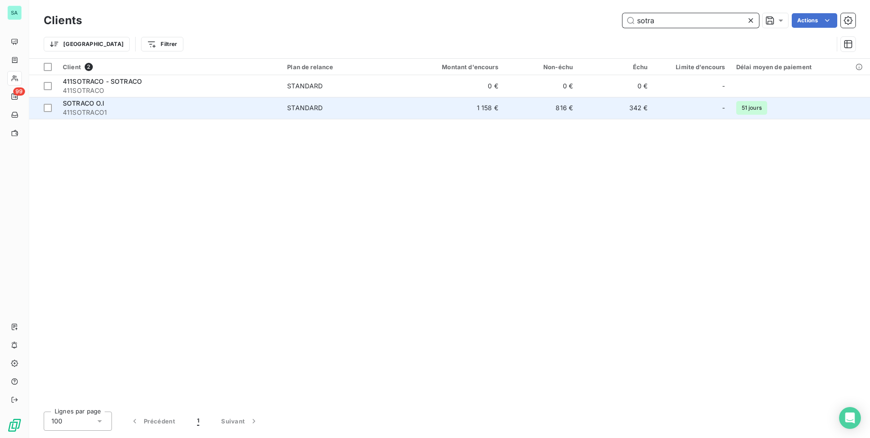
type input "sotra"
click at [165, 103] on div "SOTRACO O.I" at bounding box center [169, 103] width 213 height 9
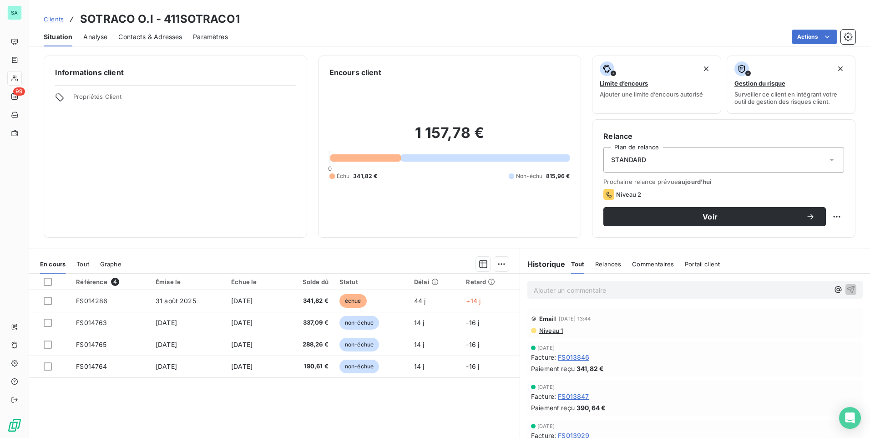
click at [146, 35] on span "Contacts & Adresses" at bounding box center [150, 36] width 64 height 9
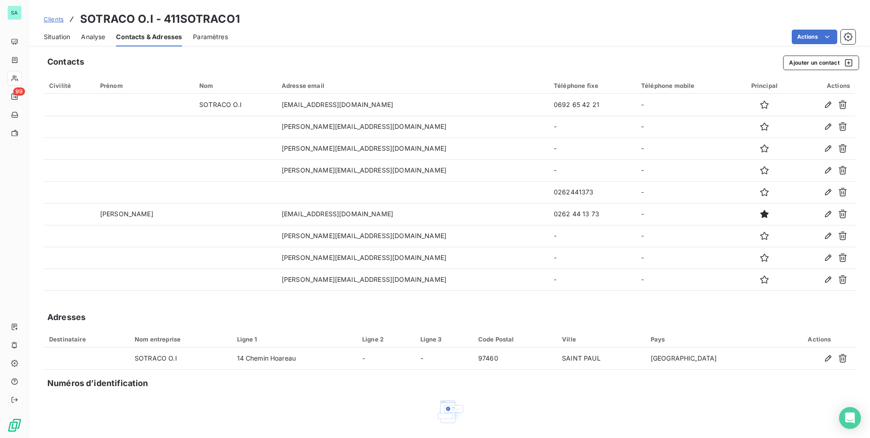
click at [57, 35] on span "Situation" at bounding box center [57, 36] width 26 height 9
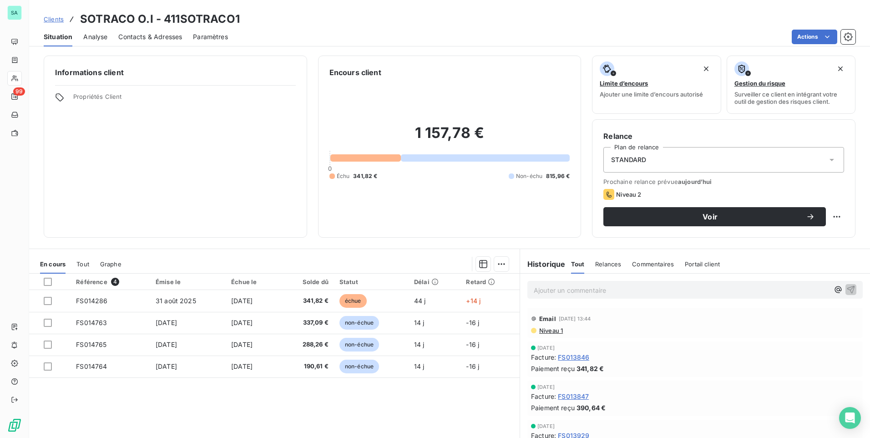
click at [147, 36] on span "Contacts & Adresses" at bounding box center [150, 36] width 64 height 9
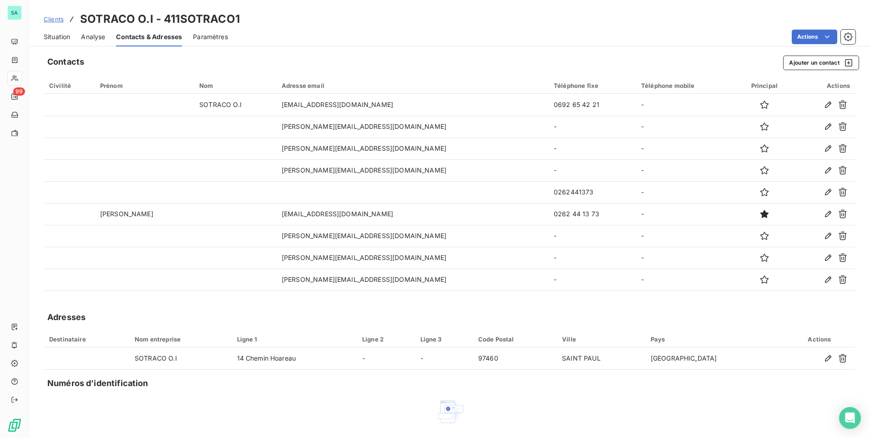
click at [56, 36] on span "Situation" at bounding box center [57, 36] width 26 height 9
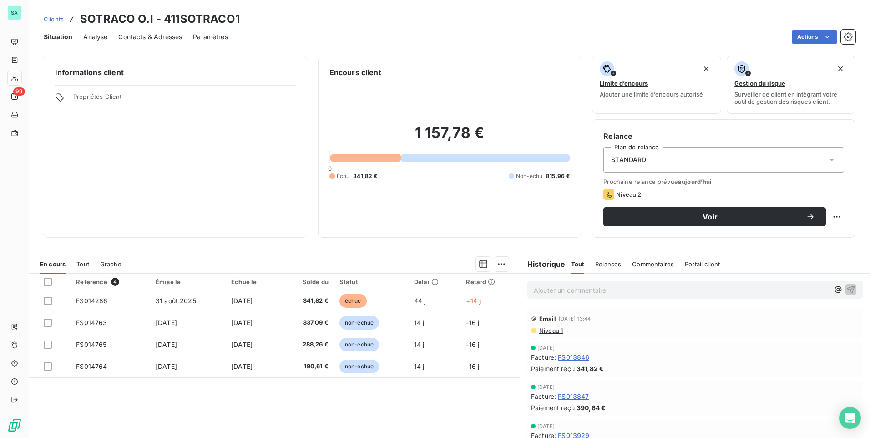
click at [136, 39] on span "Contacts & Adresses" at bounding box center [150, 36] width 64 height 9
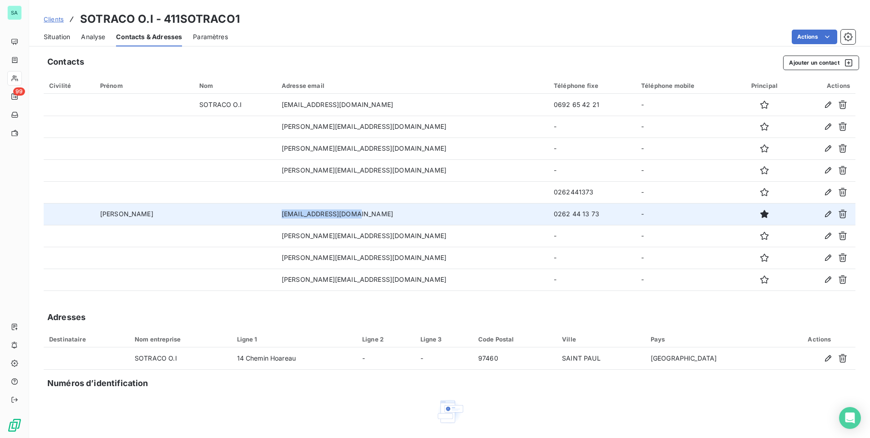
drag, startPoint x: 351, startPoint y: 212, endPoint x: 272, endPoint y: 217, distance: 79.4
click at [276, 217] on td "sotracooi@wanadoo.fr" at bounding box center [412, 214] width 272 height 22
copy td "sotracooi@wanadoo.fr"
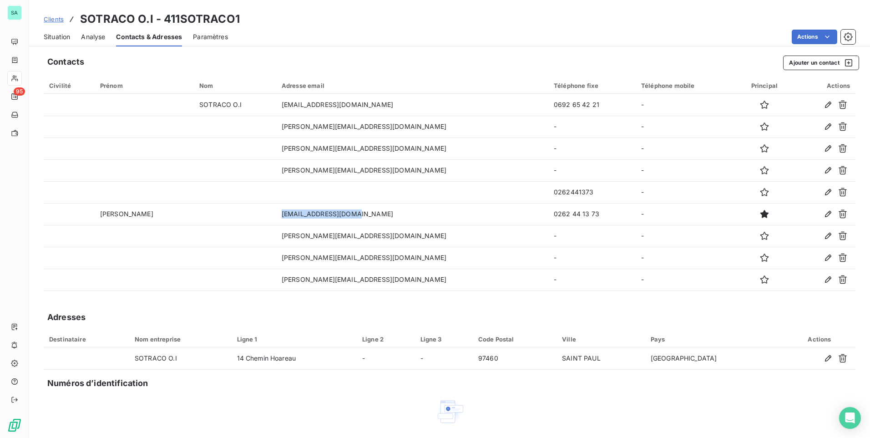
drag, startPoint x: 51, startPoint y: 18, endPoint x: 57, endPoint y: 1, distance: 17.4
click at [51, 17] on span "Clients" at bounding box center [54, 18] width 20 height 7
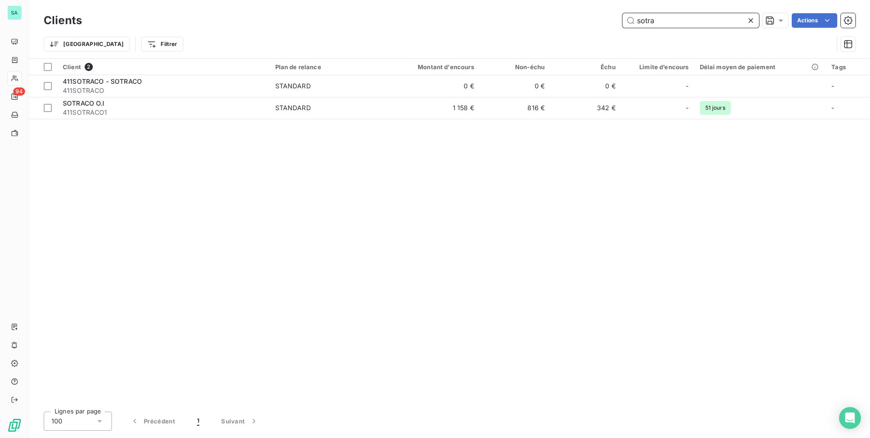
drag, startPoint x: 661, startPoint y: 15, endPoint x: 605, endPoint y: 32, distance: 59.6
click at [605, 32] on div "Clients sotra Actions Trier Filtrer" at bounding box center [450, 34] width 812 height 47
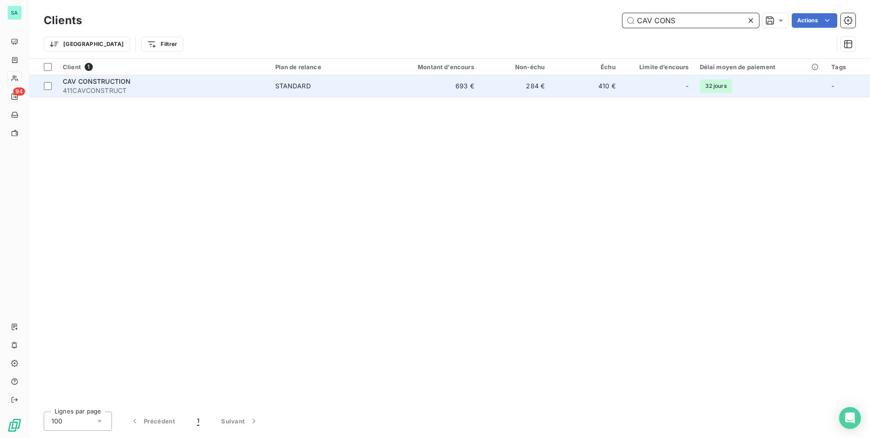
type input "CAV CONS"
click at [120, 88] on span "411CAVCONSTRUCT" at bounding box center [164, 90] width 202 height 9
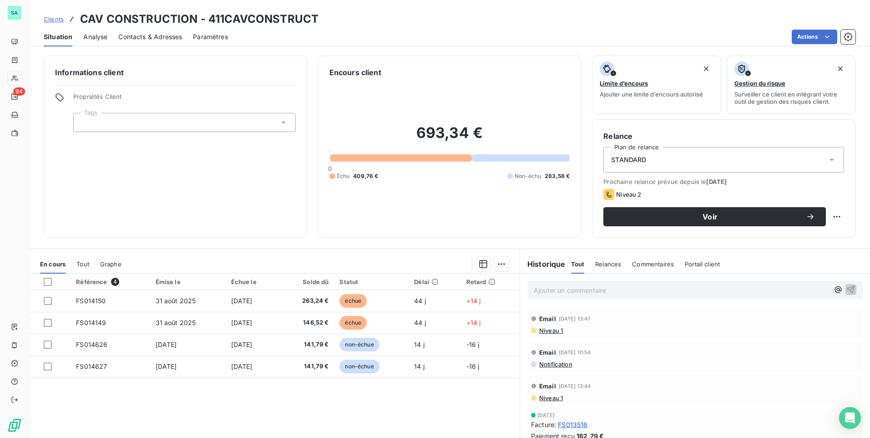
click at [157, 37] on span "Contacts & Adresses" at bounding box center [150, 36] width 64 height 9
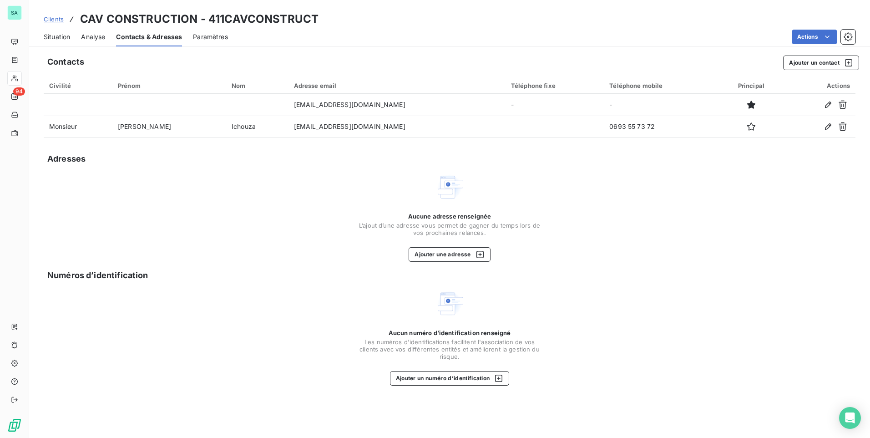
click at [53, 19] on span "Clients" at bounding box center [54, 18] width 20 height 7
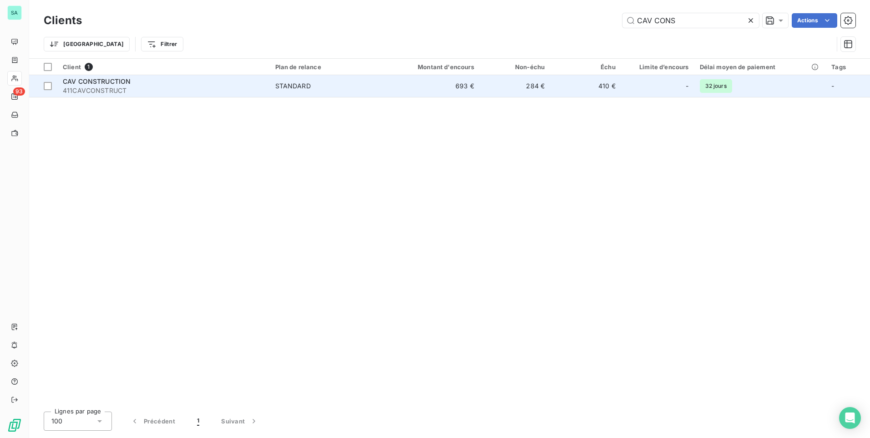
click at [108, 85] on div "CAV CONSTRUCTION" at bounding box center [164, 81] width 202 height 9
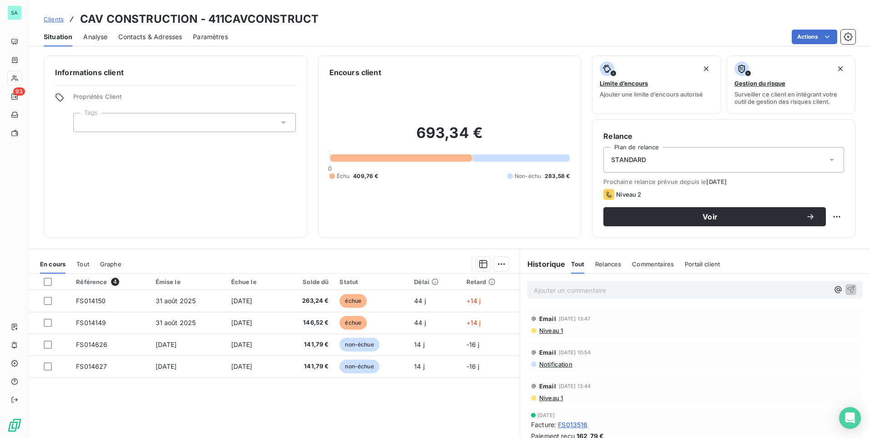
click at [149, 37] on span "Contacts & Adresses" at bounding box center [150, 36] width 64 height 9
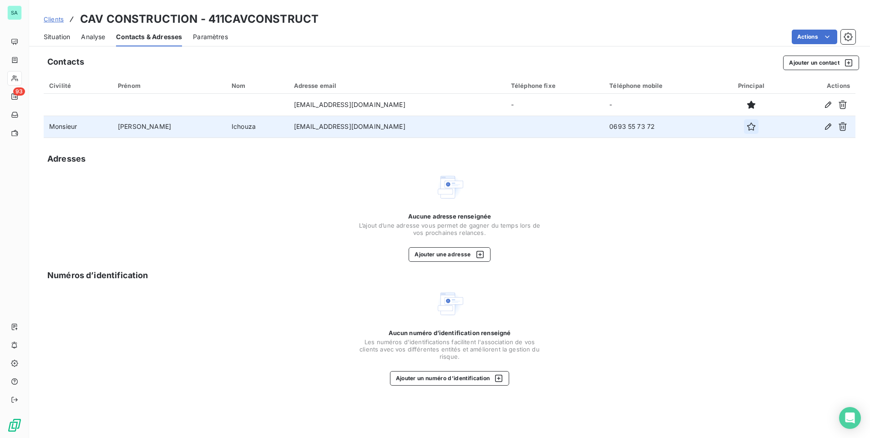
click at [747, 125] on icon "button" at bounding box center [751, 126] width 8 height 8
click at [56, 23] on link "Clients" at bounding box center [54, 19] width 20 height 9
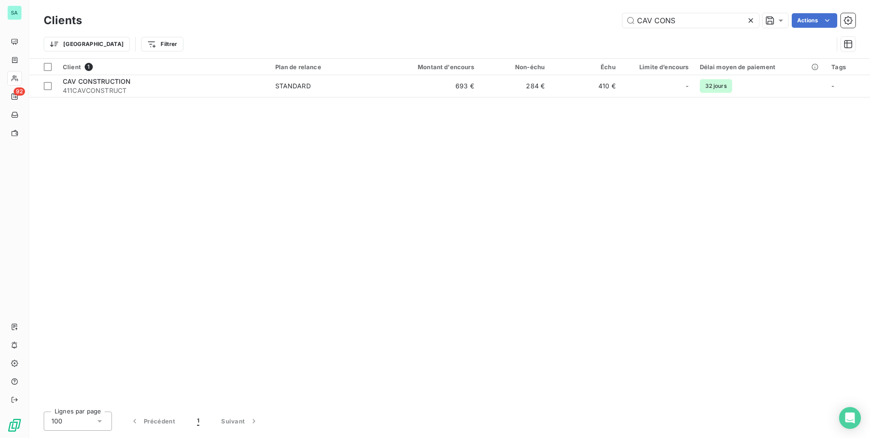
drag, startPoint x: 687, startPoint y: 19, endPoint x: 605, endPoint y: 36, distance: 83.7
click at [613, 33] on div "Clients CAV CONS Actions Trier Filtrer" at bounding box center [450, 34] width 812 height 47
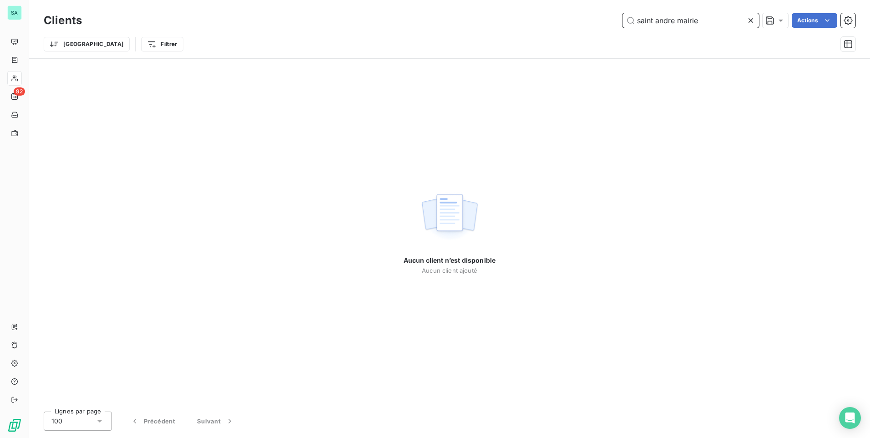
drag, startPoint x: 703, startPoint y: 20, endPoint x: 579, endPoint y: 36, distance: 124.3
click at [579, 36] on div "Clients saint andre mairie Actions Trier Filtrer" at bounding box center [450, 34] width 812 height 47
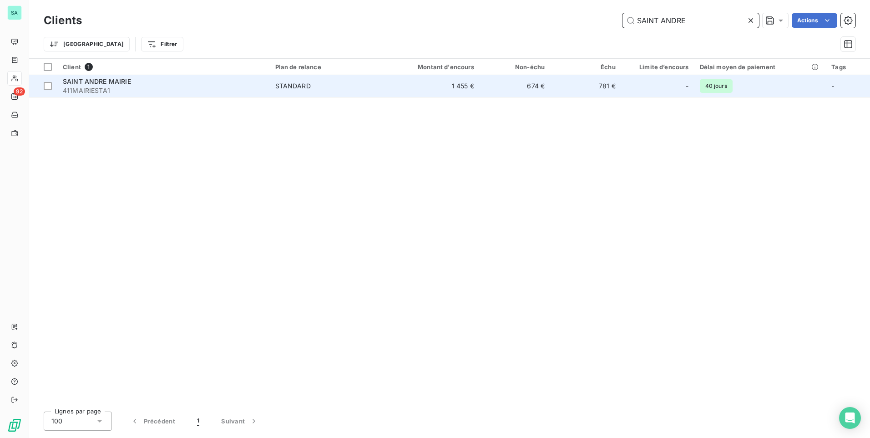
type input "SAINT ANDRE"
click at [82, 82] on span "SAINT ANDRE MAIRIE" at bounding box center [97, 81] width 68 height 8
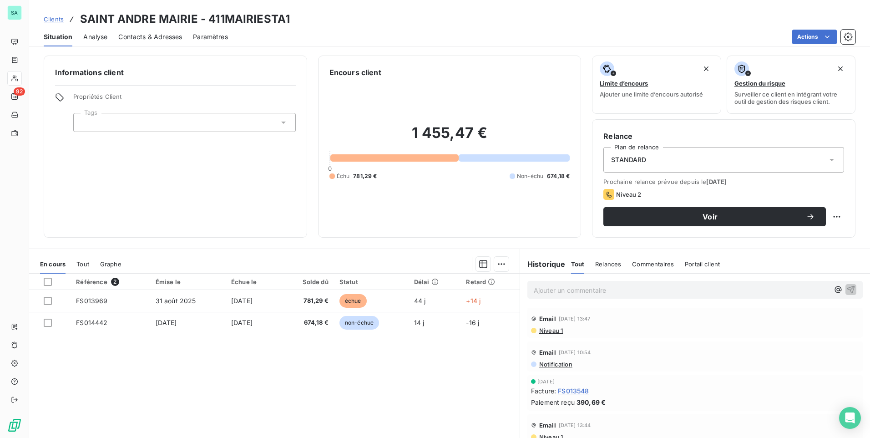
click at [57, 20] on span "Clients" at bounding box center [54, 18] width 20 height 7
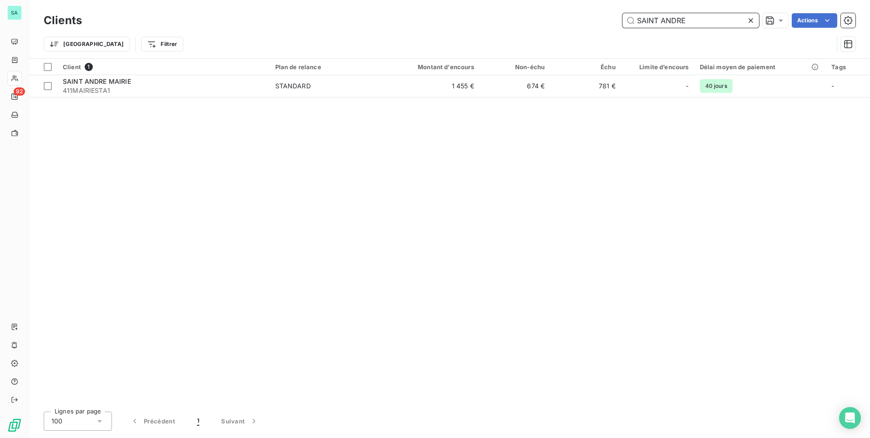
drag, startPoint x: 696, startPoint y: 17, endPoint x: 539, endPoint y: 30, distance: 157.6
click at [539, 31] on div "Clients SAINT ANDRE Actions Trier Filtrer" at bounding box center [450, 34] width 812 height 47
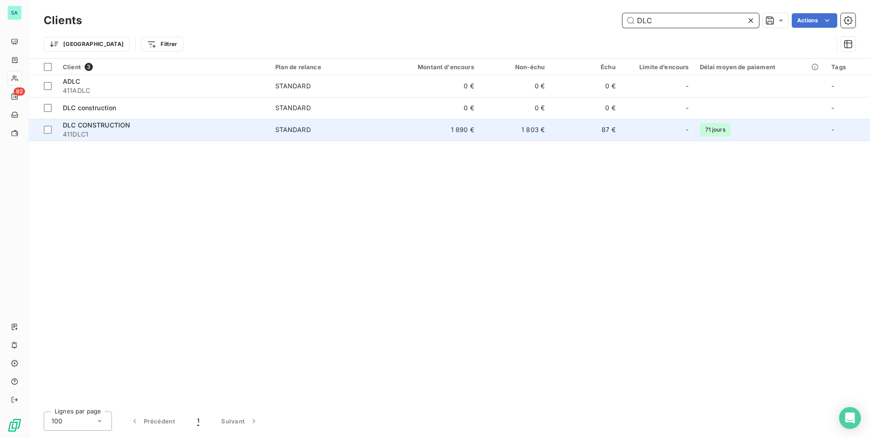
type input "DLC"
click at [91, 127] on span "DLC CONSTRUCTION" at bounding box center [96, 125] width 67 height 8
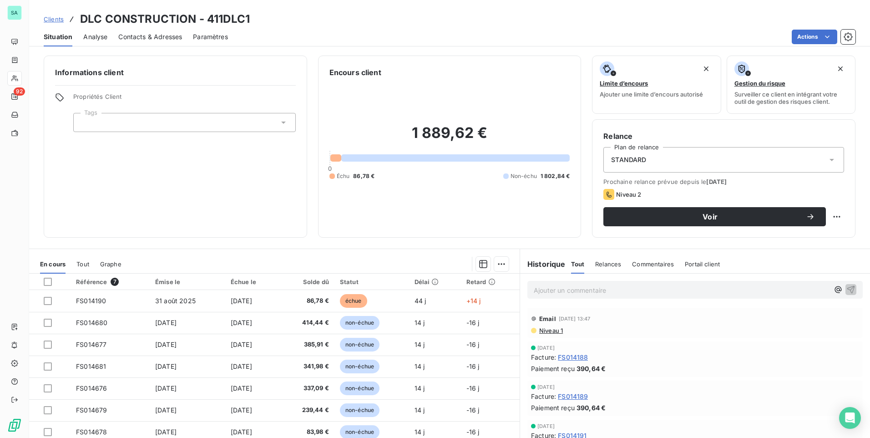
click at [56, 20] on span "Clients" at bounding box center [54, 18] width 20 height 7
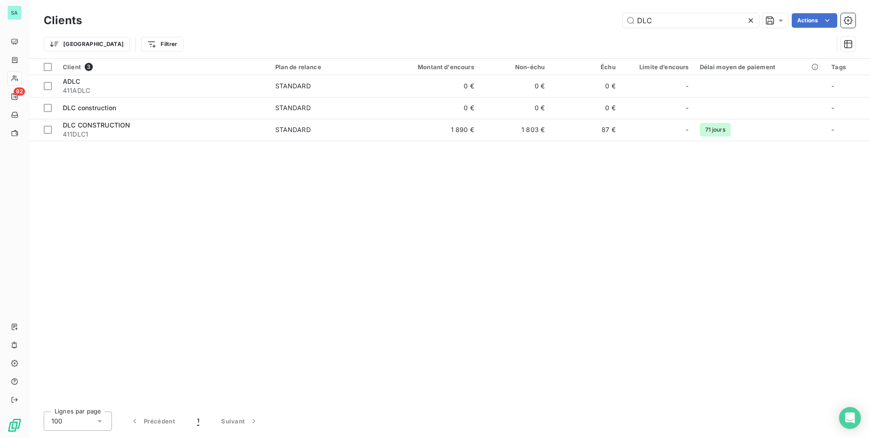
drag, startPoint x: 680, startPoint y: 16, endPoint x: 561, endPoint y: 34, distance: 120.2
click at [561, 34] on div "Clients DLC Actions Trier Filtrer" at bounding box center [450, 34] width 812 height 47
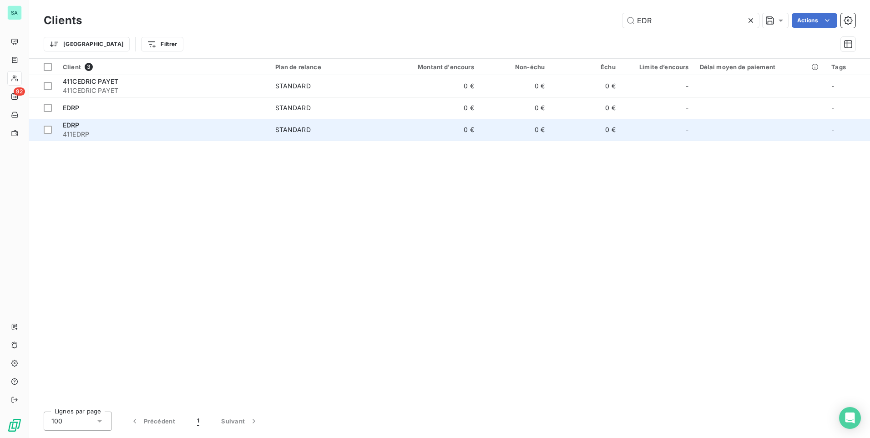
type input "EDR"
click at [127, 133] on span "411EDRP" at bounding box center [164, 134] width 202 height 9
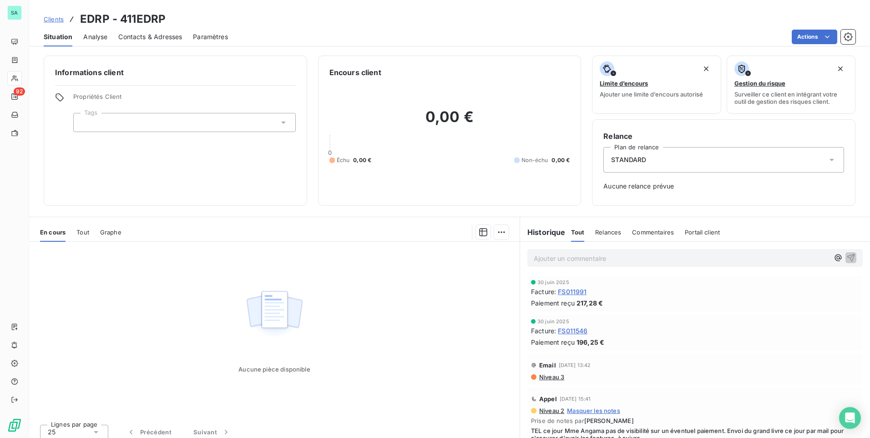
click at [59, 20] on span "Clients" at bounding box center [54, 18] width 20 height 7
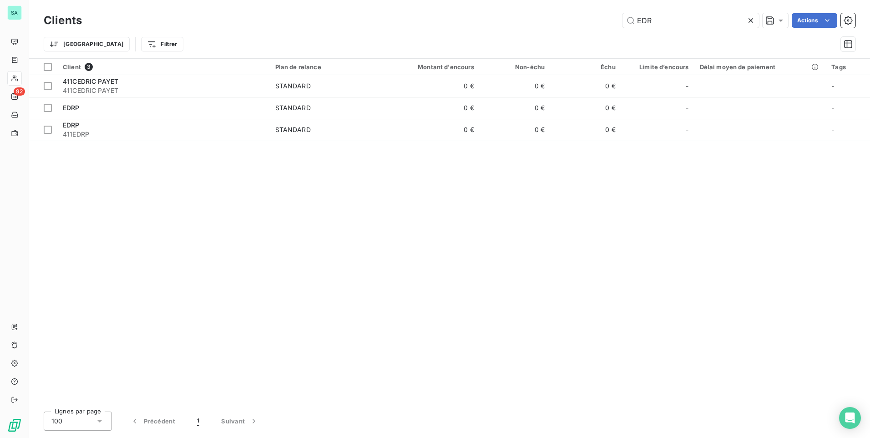
drag, startPoint x: 661, startPoint y: 19, endPoint x: 549, endPoint y: 21, distance: 112.5
click at [550, 21] on div "EDR Actions" at bounding box center [474, 20] width 763 height 15
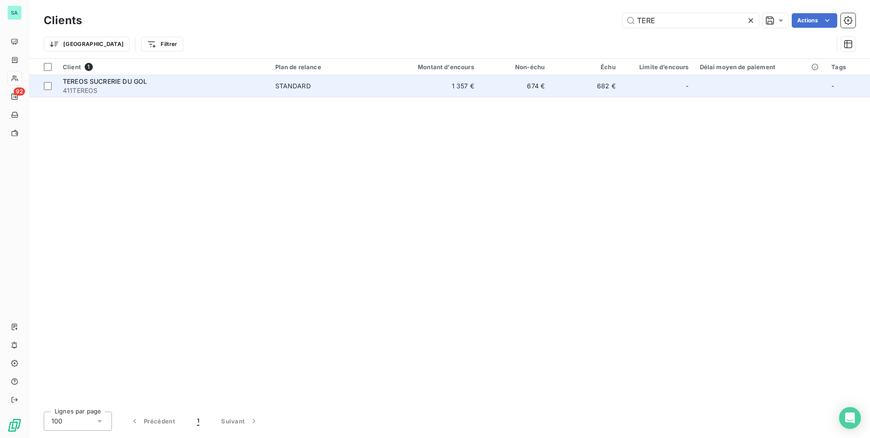
type input "TERE"
click at [121, 91] on span "411TEREOS" at bounding box center [164, 90] width 202 height 9
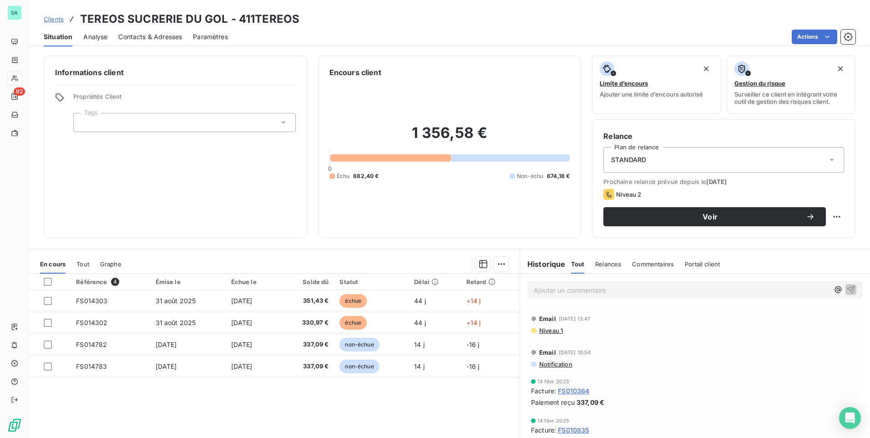
click at [149, 36] on span "Contacts & Adresses" at bounding box center [150, 36] width 64 height 9
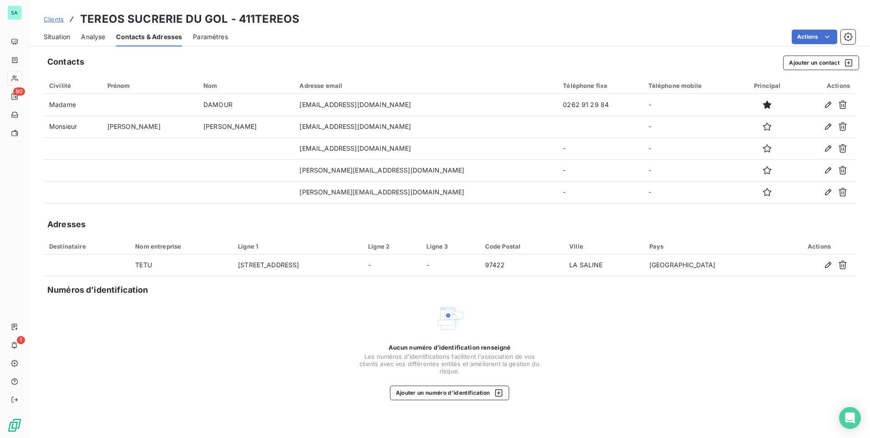
drag, startPoint x: 54, startPoint y: 38, endPoint x: 100, endPoint y: 41, distance: 46.1
click at [56, 37] on span "Situation" at bounding box center [57, 36] width 26 height 9
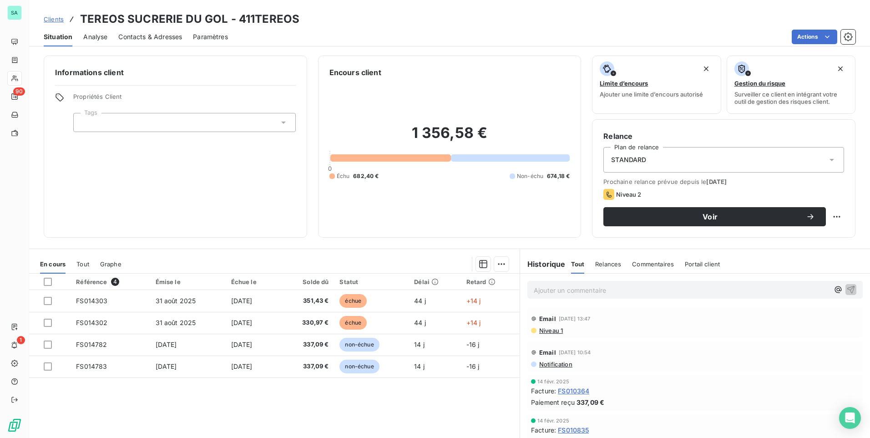
click at [131, 37] on span "Contacts & Adresses" at bounding box center [150, 36] width 64 height 9
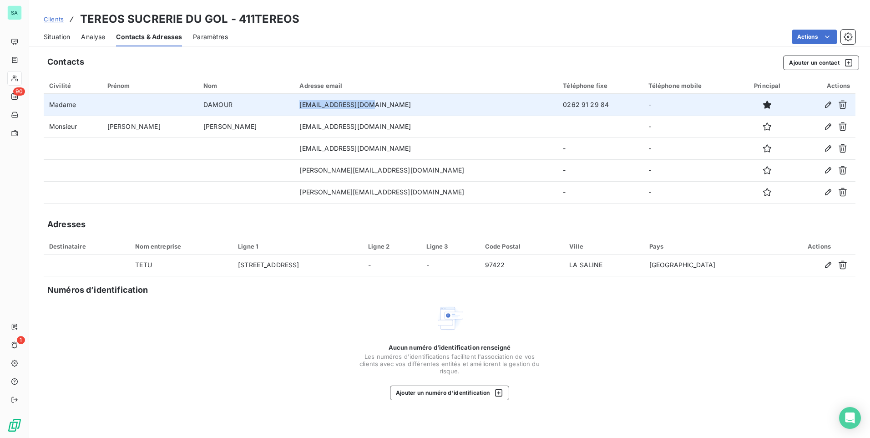
drag, startPoint x: 338, startPoint y: 107, endPoint x: 270, endPoint y: 105, distance: 68.3
click at [294, 105] on td "srcompta@tereos.com" at bounding box center [426, 105] width 264 height 22
copy td "srcompta@tereos.com"
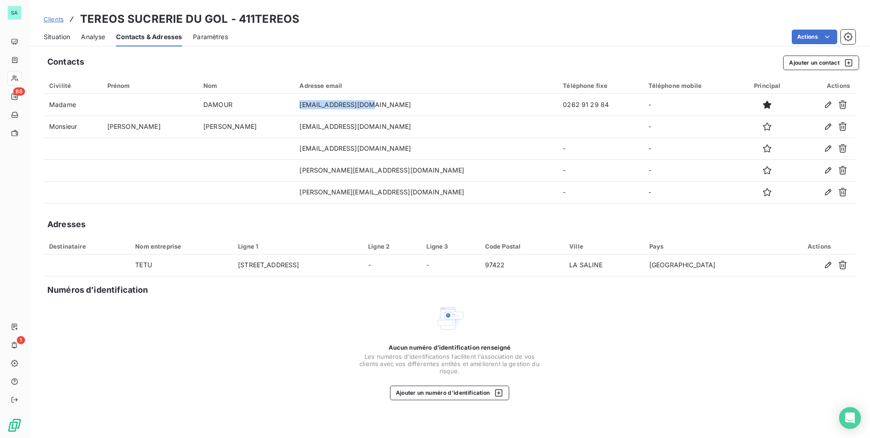
click at [47, 20] on span "Clients" at bounding box center [54, 18] width 20 height 7
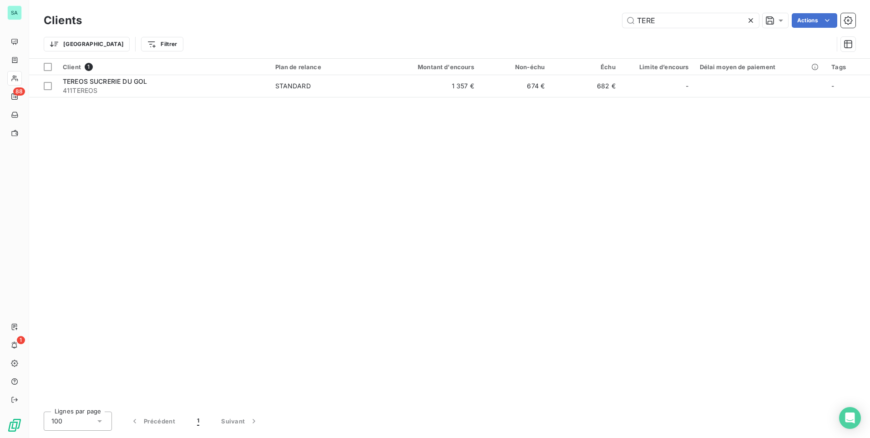
drag, startPoint x: 639, startPoint y: 21, endPoint x: 601, endPoint y: 23, distance: 37.4
click at [601, 23] on div "TERE Actions" at bounding box center [474, 20] width 763 height 15
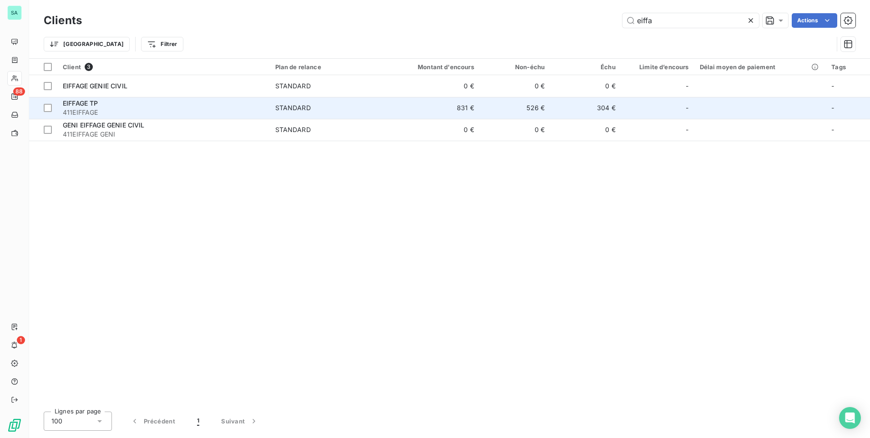
type input "eiffa"
click at [120, 107] on div "EIFFAGE TP" at bounding box center [164, 103] width 202 height 9
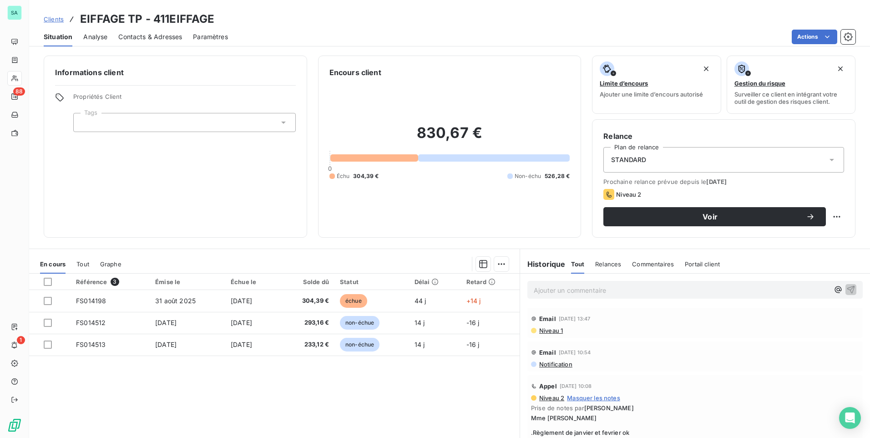
click at [145, 38] on span "Contacts & Adresses" at bounding box center [150, 36] width 64 height 9
